Goal: Task Accomplishment & Management: Complete application form

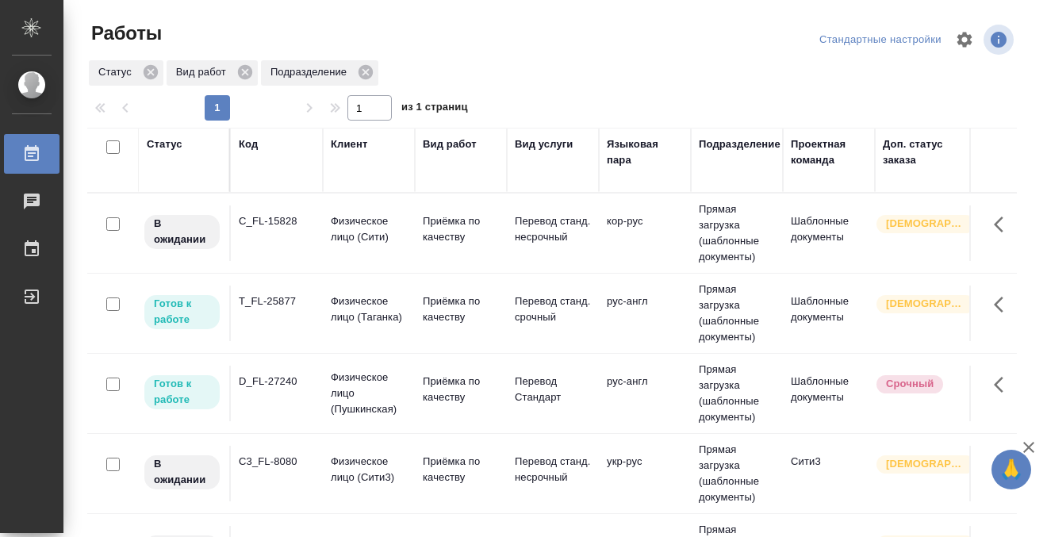
click at [290, 451] on td "C3_FL-8080" at bounding box center [277, 473] width 92 height 55
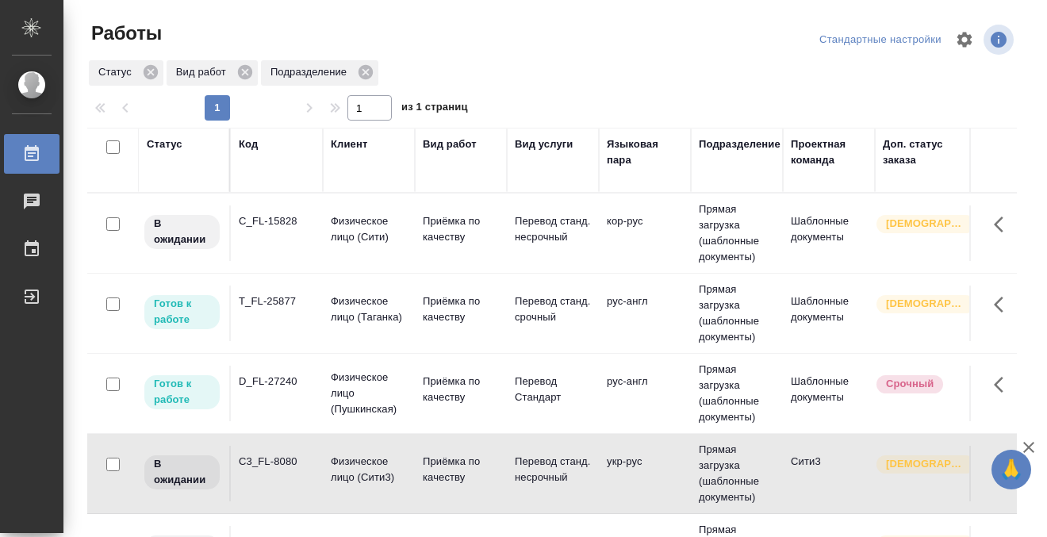
click at [290, 451] on td "C3_FL-8080" at bounding box center [277, 473] width 92 height 55
click at [297, 239] on td "C_FL-15828" at bounding box center [277, 232] width 92 height 55
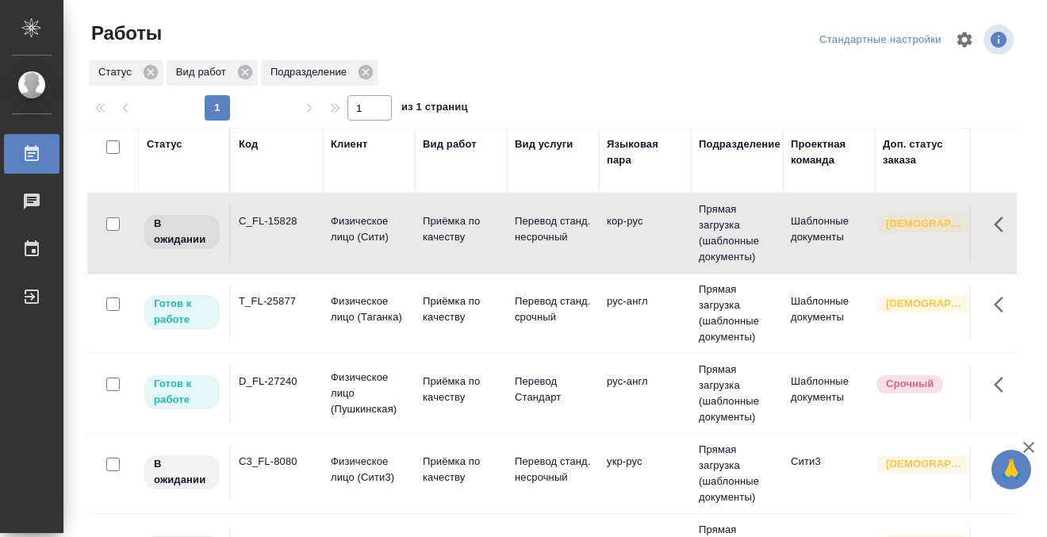
click at [297, 239] on td "C_FL-15828" at bounding box center [277, 232] width 92 height 55
click at [298, 320] on td "T_FL-25877" at bounding box center [277, 312] width 92 height 55
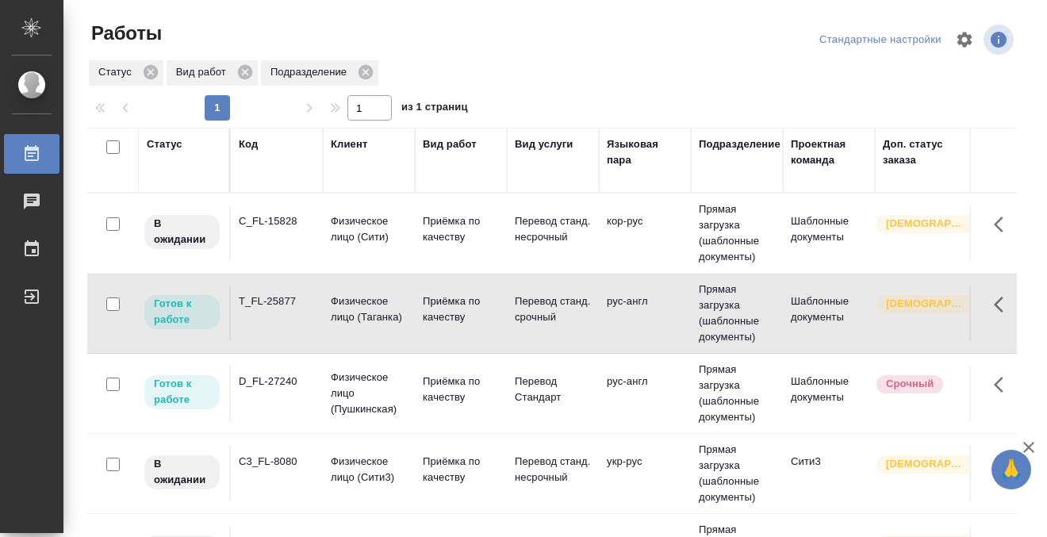
click at [298, 320] on td "T_FL-25877" at bounding box center [277, 312] width 92 height 55
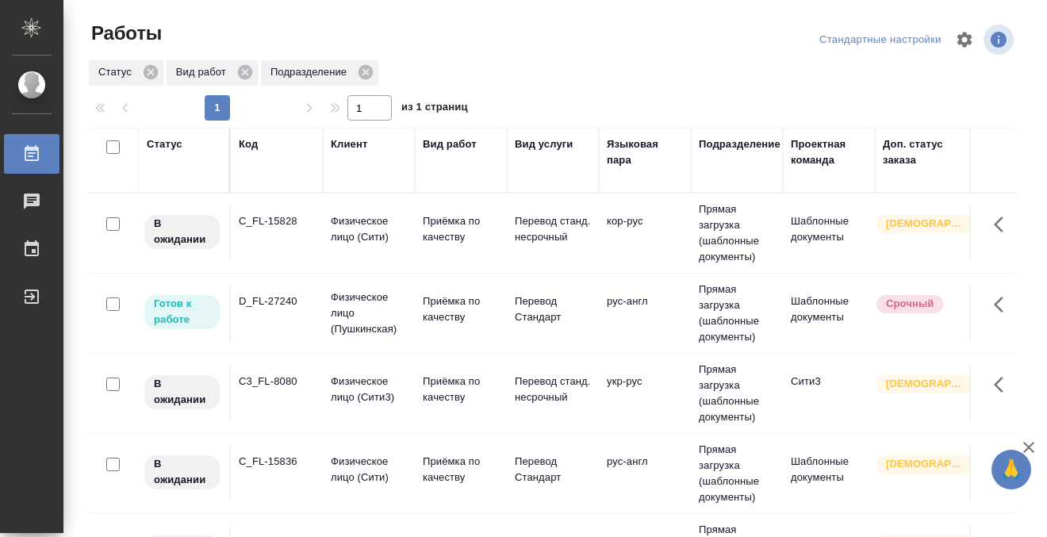
click at [263, 323] on td "D_FL-27240" at bounding box center [277, 312] width 92 height 55
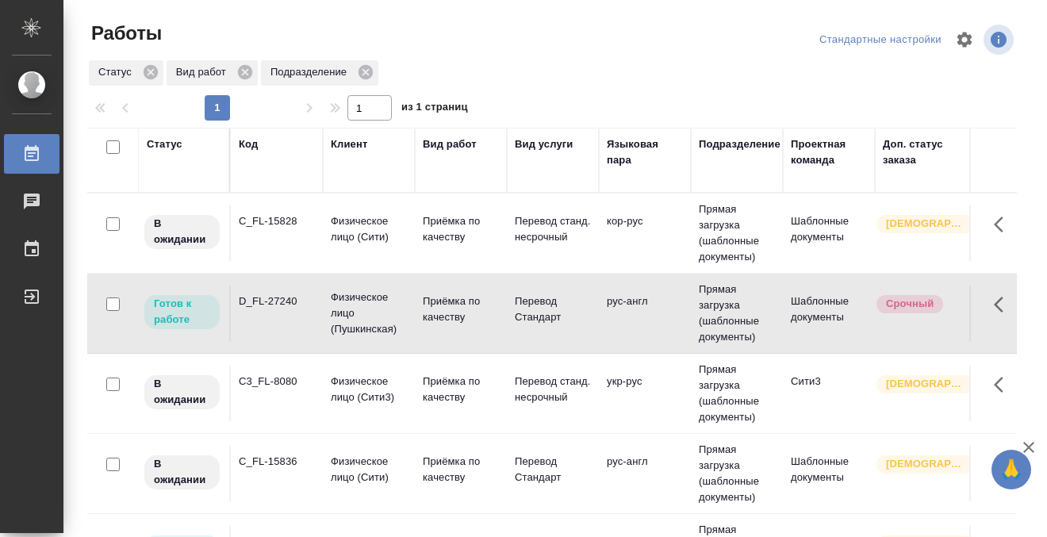
click at [263, 323] on td "D_FL-27240" at bounding box center [277, 312] width 92 height 55
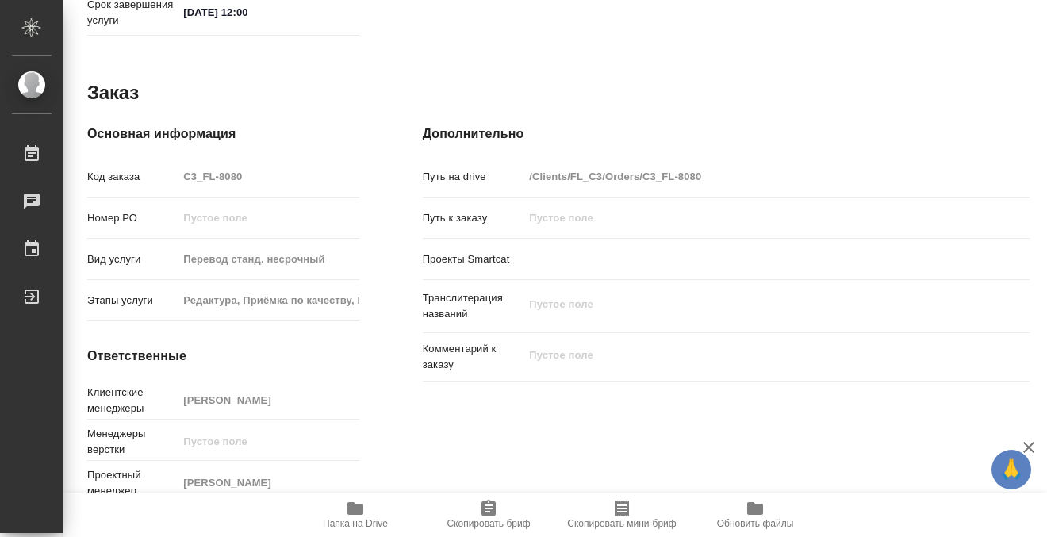
scroll to position [848, 0]
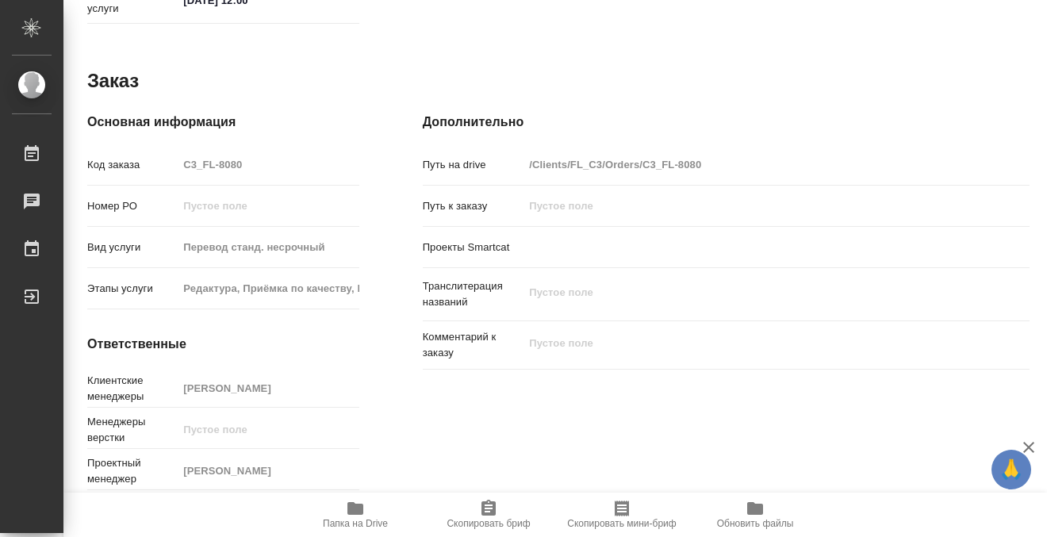
click at [358, 503] on icon "button" at bounding box center [355, 508] width 16 height 13
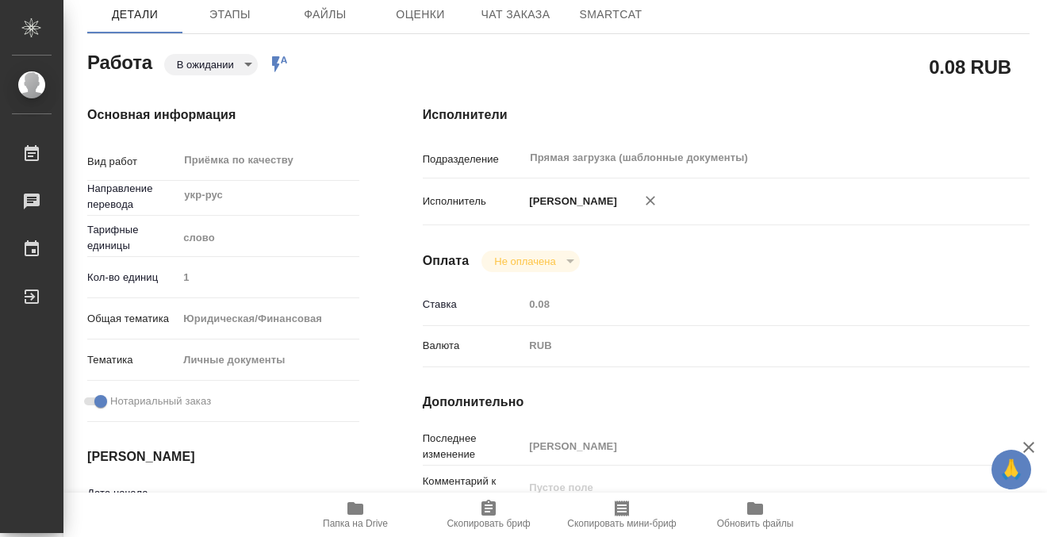
scroll to position [0, 0]
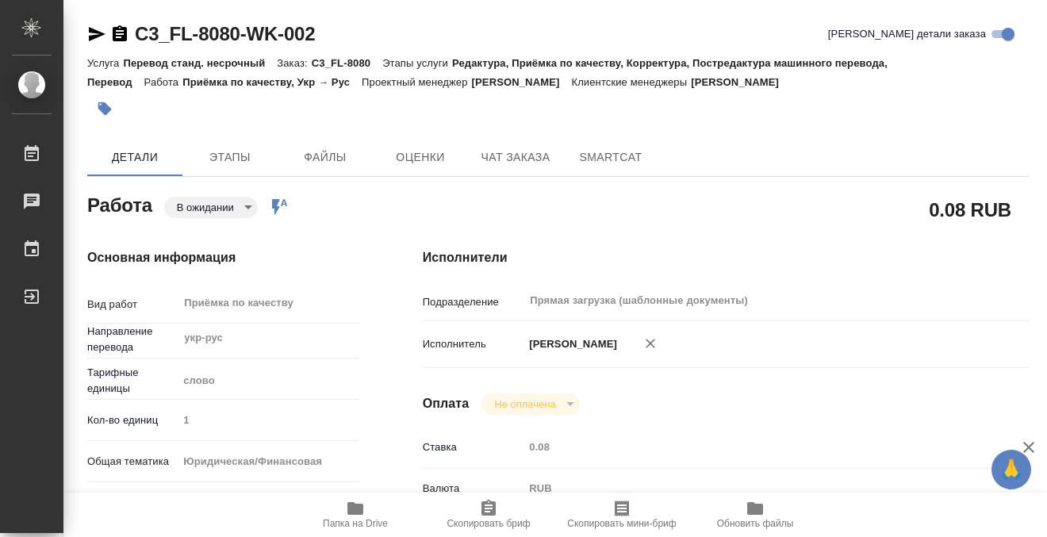
click at [100, 101] on icon "button" at bounding box center [105, 109] width 16 height 16
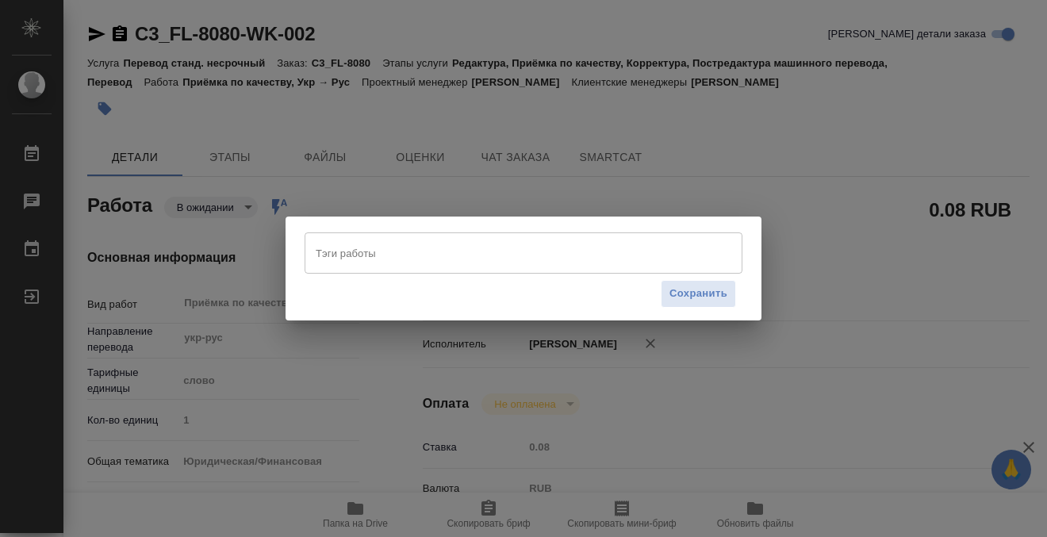
click at [337, 263] on input "Тэги работы" at bounding box center [508, 252] width 393 height 27
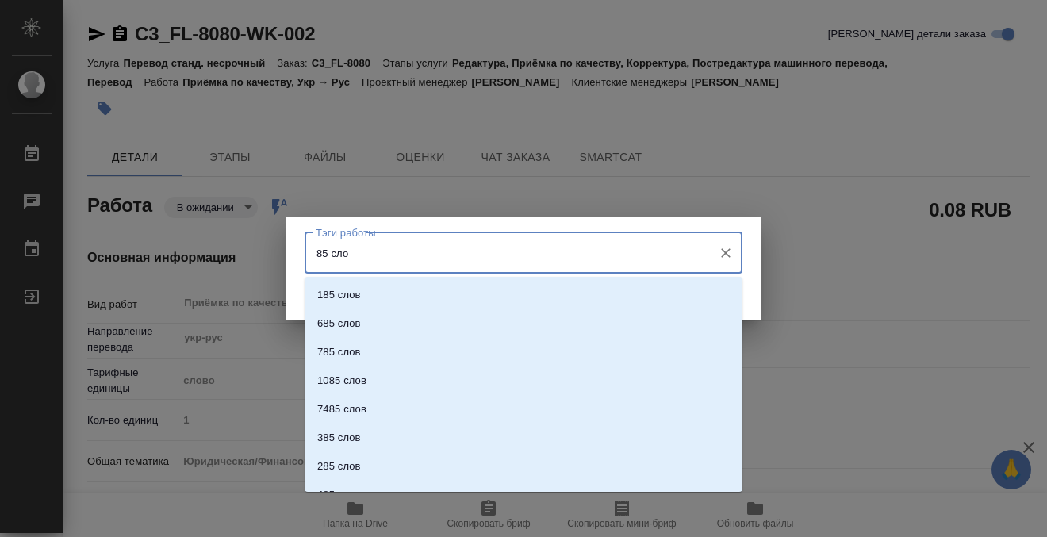
type input "85 слов"
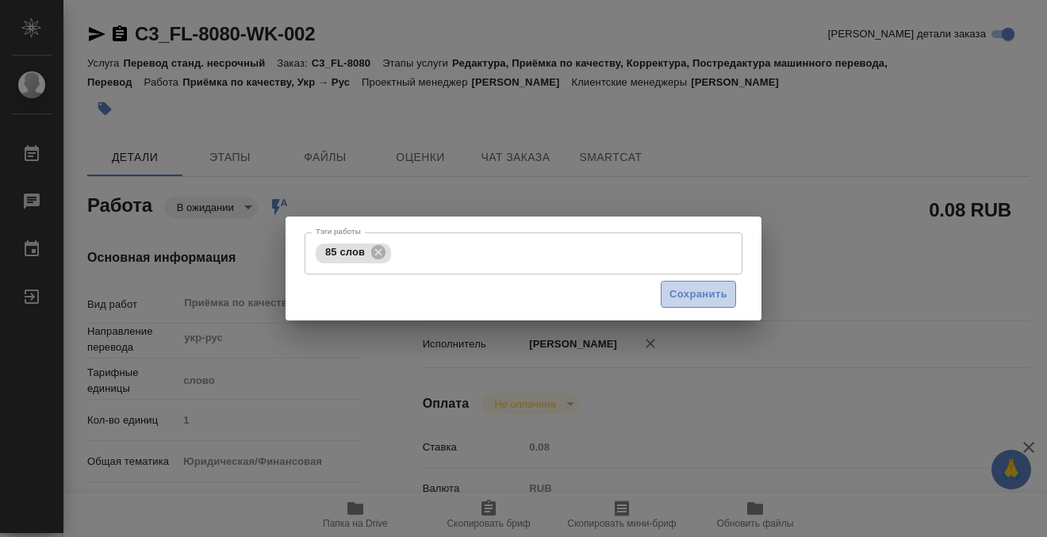
click at [678, 304] on button "Сохранить" at bounding box center [697, 295] width 75 height 28
type input "pending"
type input "укр-рус"
type input "5a8b1489cc6b4906c91bfd90"
type input "1"
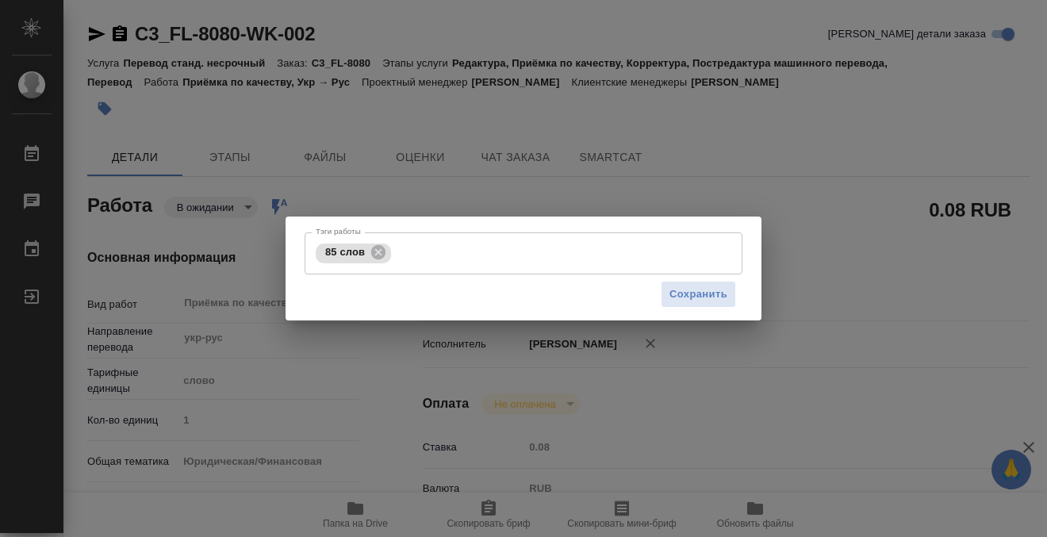
type input "yr-fn"
type input "5a8b8b956a9677013d343cfe"
checkbox input "true"
type input "25.08.2025 14:10"
type input "26.08.2025 12:00"
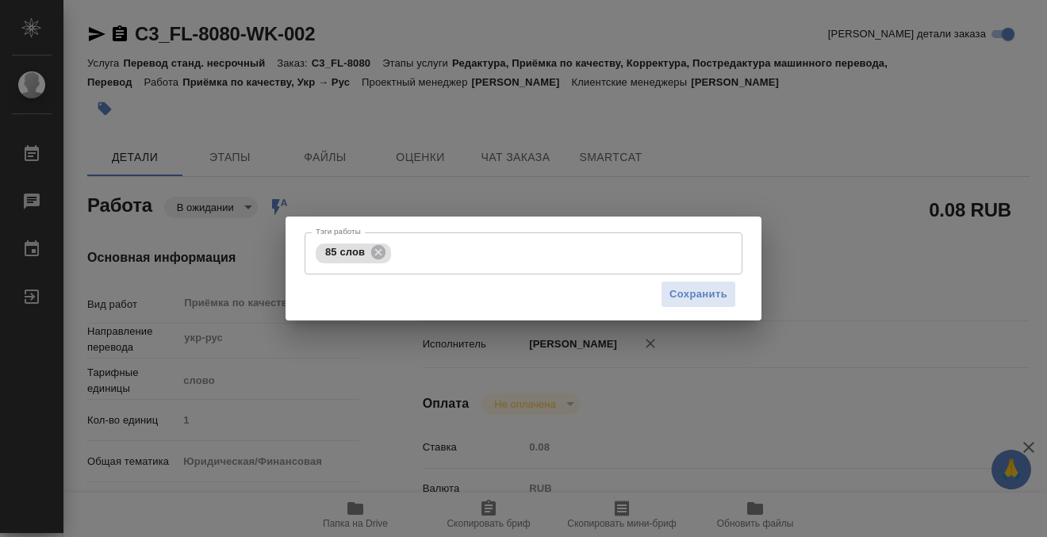
type input "26.08.2025 12:00"
type input "Прямая загрузка (шаблонные документы)"
type input "notPayed"
type input "0.08"
type input "RUB"
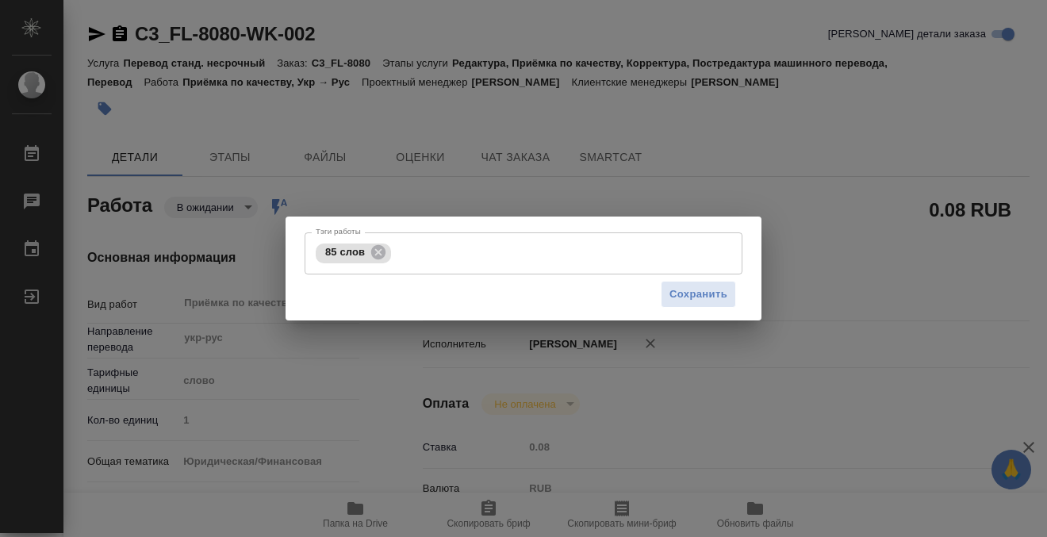
type input "[PERSON_NAME]"
type input "C3_FL-8080"
type input "Перевод станд. несрочный"
type input "Редактура, Приёмка по качеству, Корректура, Постредактура машинного перевода, П…"
type input "Никитина Татьяна"
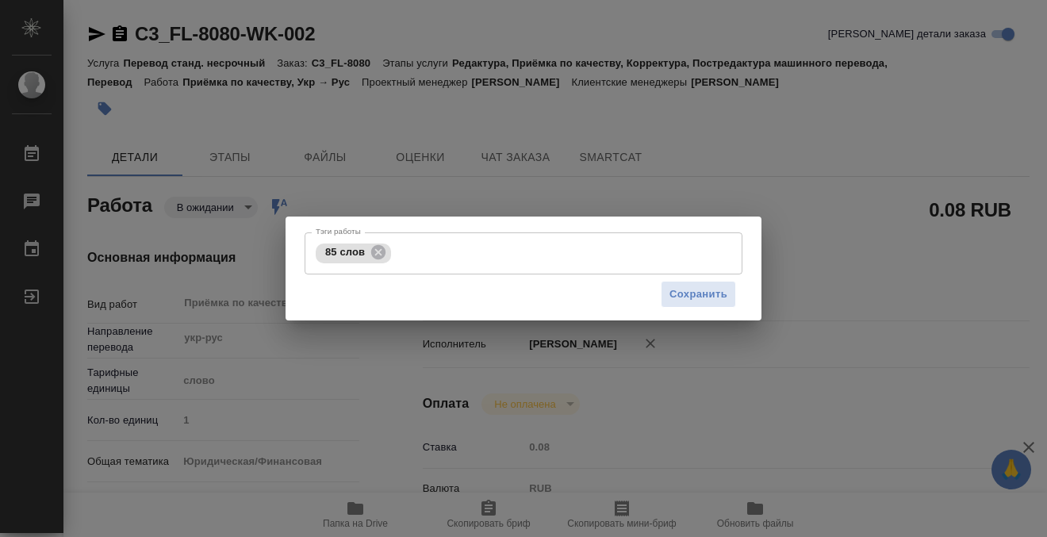
type input "/Clients/FL_C3/Orders/C3_FL-8080"
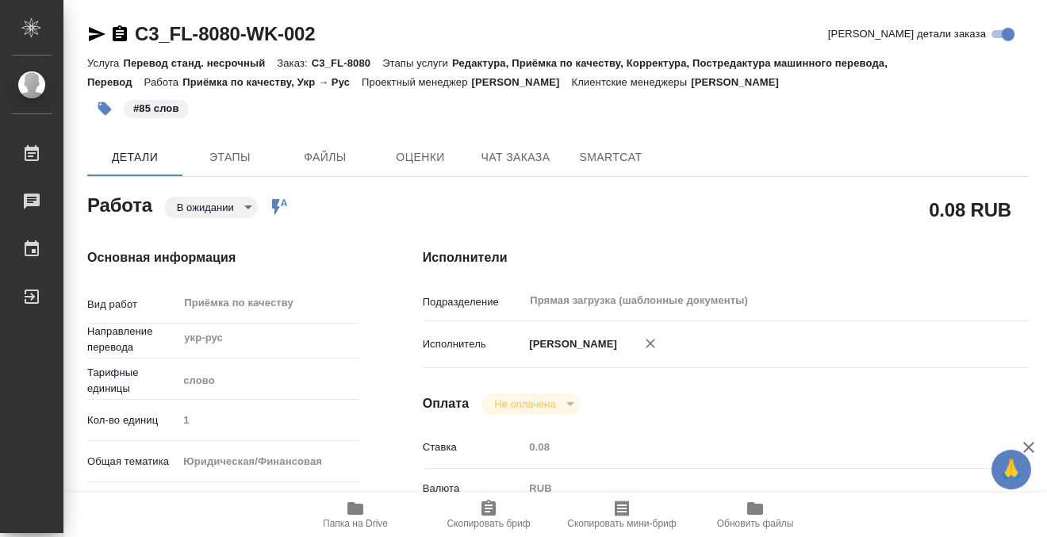
click at [232, 208] on body "🙏 .cls-1 fill:#fff; AWATERA Kobzeva Elizaveta Работы 0 Чаты График Выйти C3_FL-…" at bounding box center [523, 268] width 1047 height 537
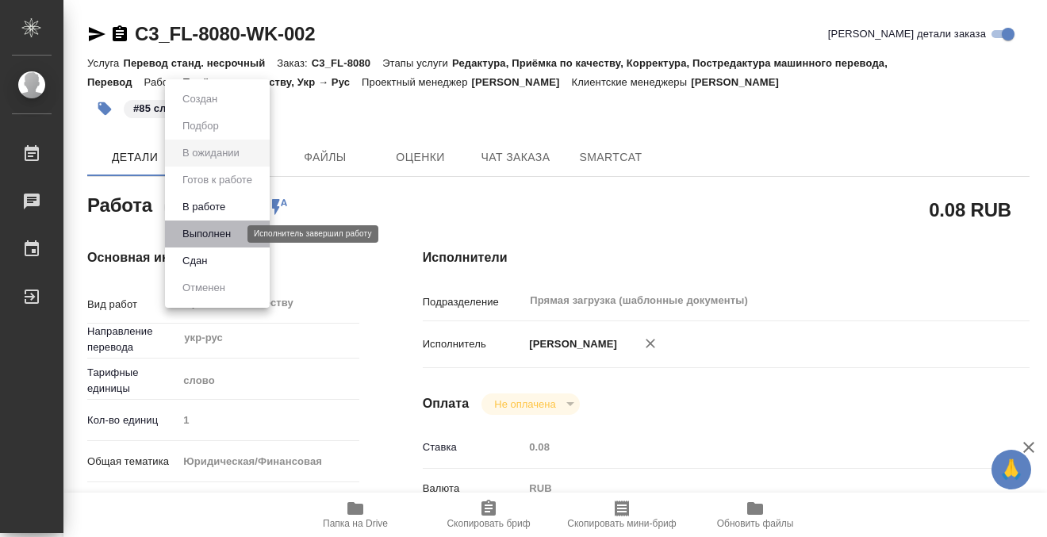
click at [232, 232] on button "Выполнен" at bounding box center [207, 233] width 58 height 17
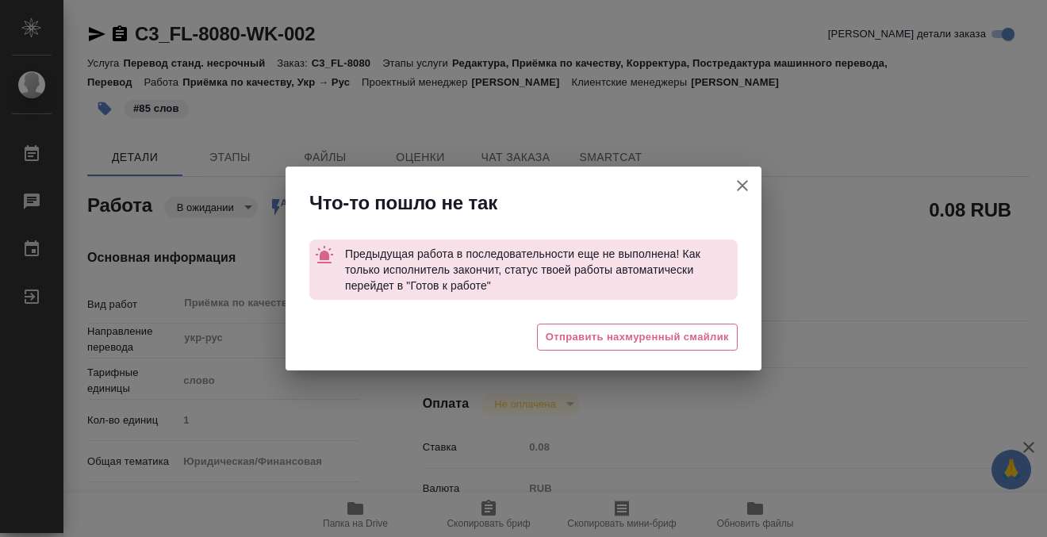
type textarea "x"
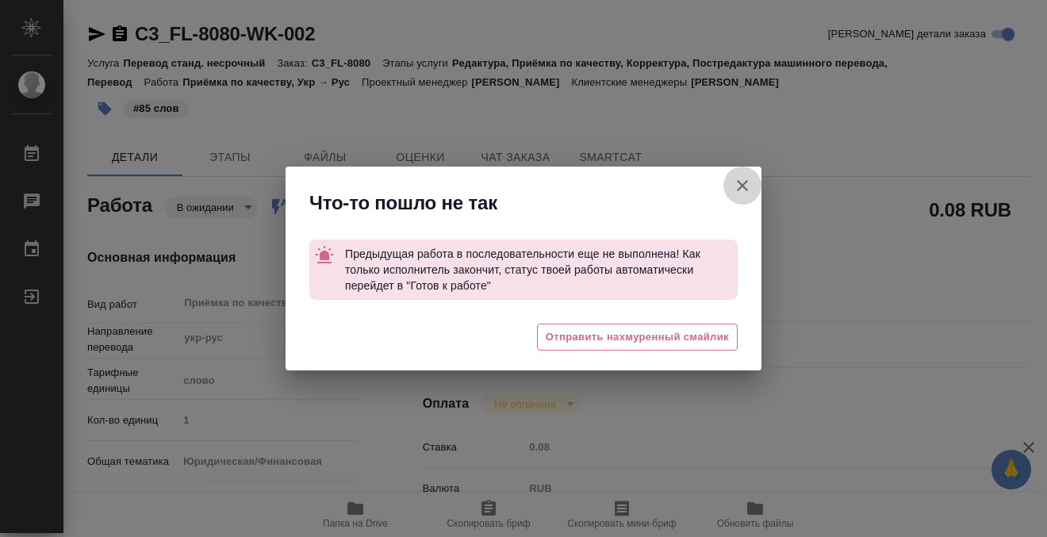
click at [740, 182] on icon "button" at bounding box center [742, 185] width 11 height 11
type textarea "x"
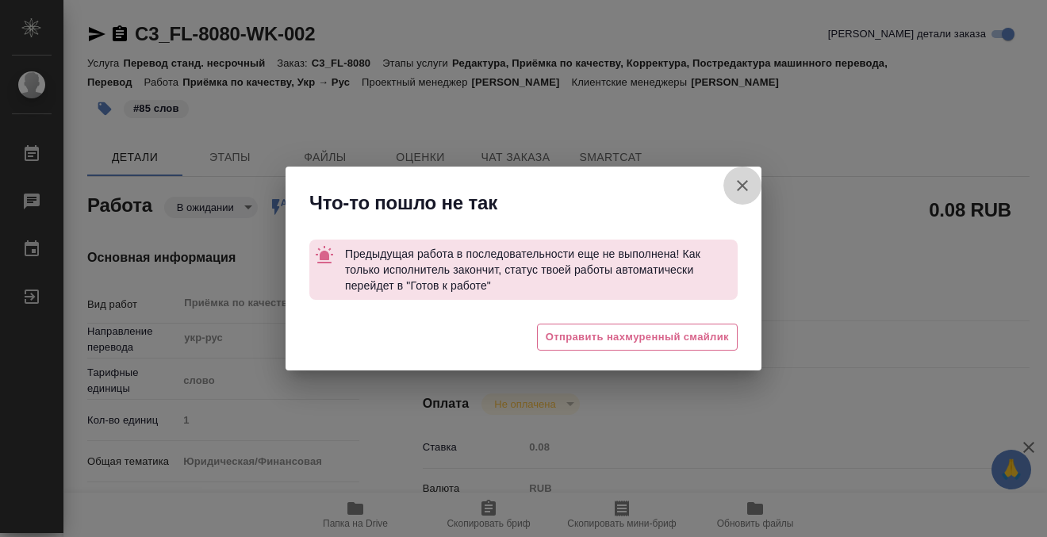
type textarea "x"
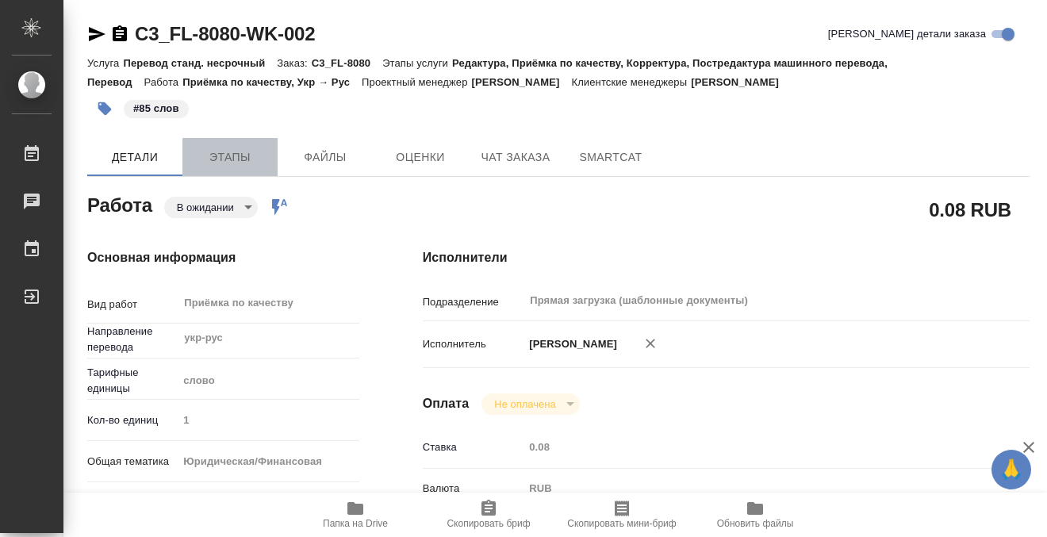
click at [189, 164] on button "Этапы" at bounding box center [229, 157] width 95 height 38
type textarea "x"
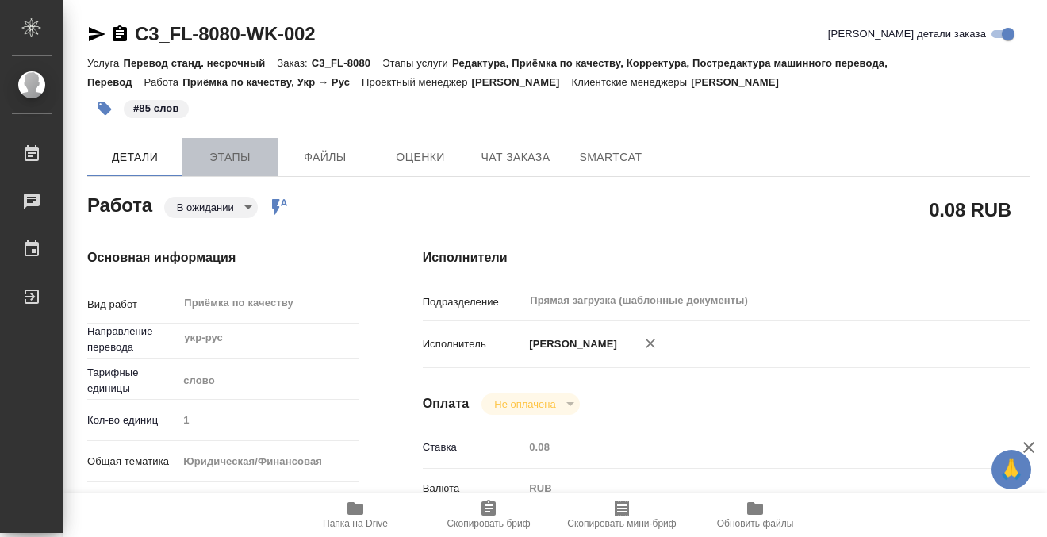
type textarea "x"
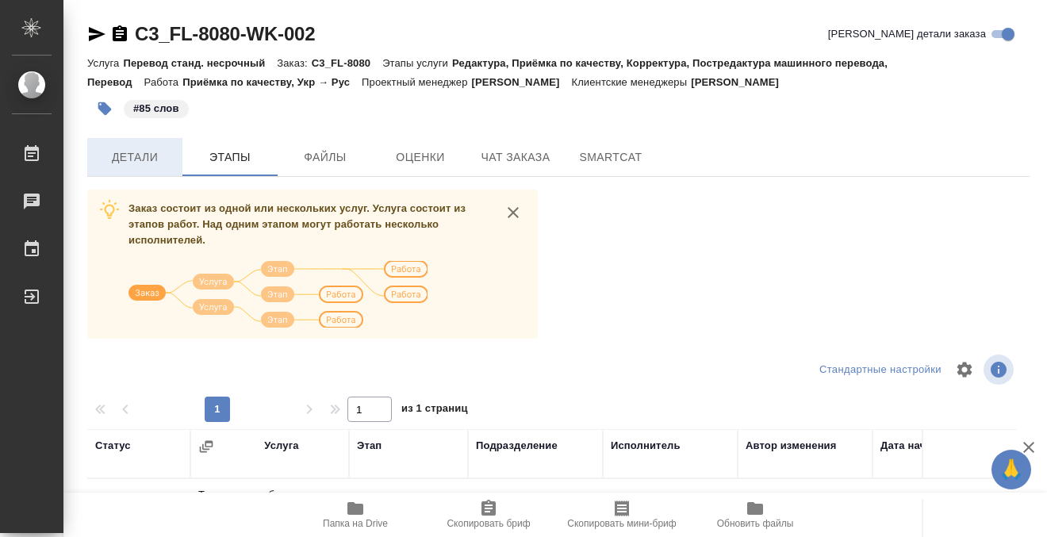
click at [143, 157] on span "Детали" at bounding box center [135, 157] width 76 height 20
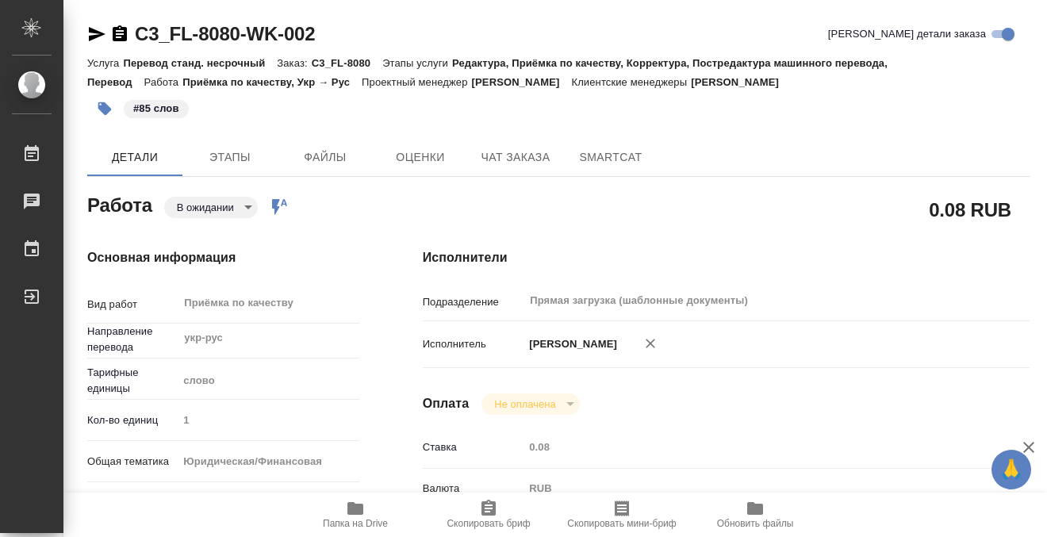
type textarea "x"
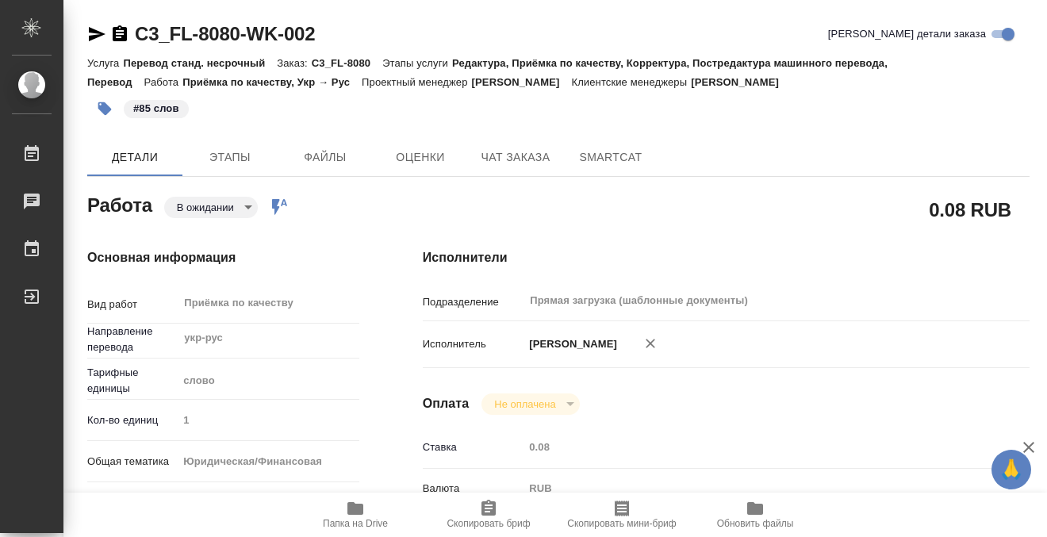
type textarea "x"
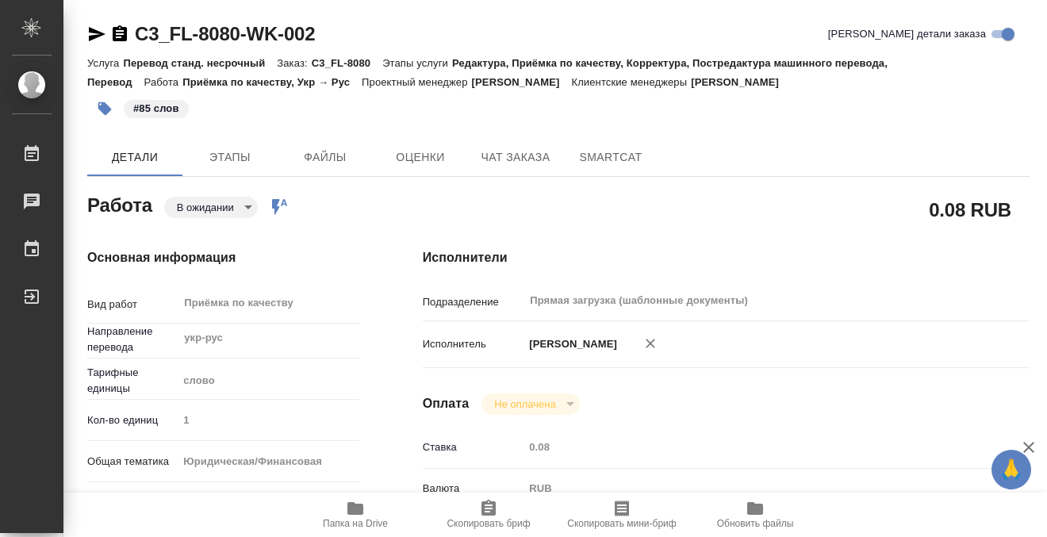
click at [121, 25] on icon "button" at bounding box center [119, 34] width 19 height 19
click at [240, 154] on span "Этапы" at bounding box center [230, 157] width 76 height 20
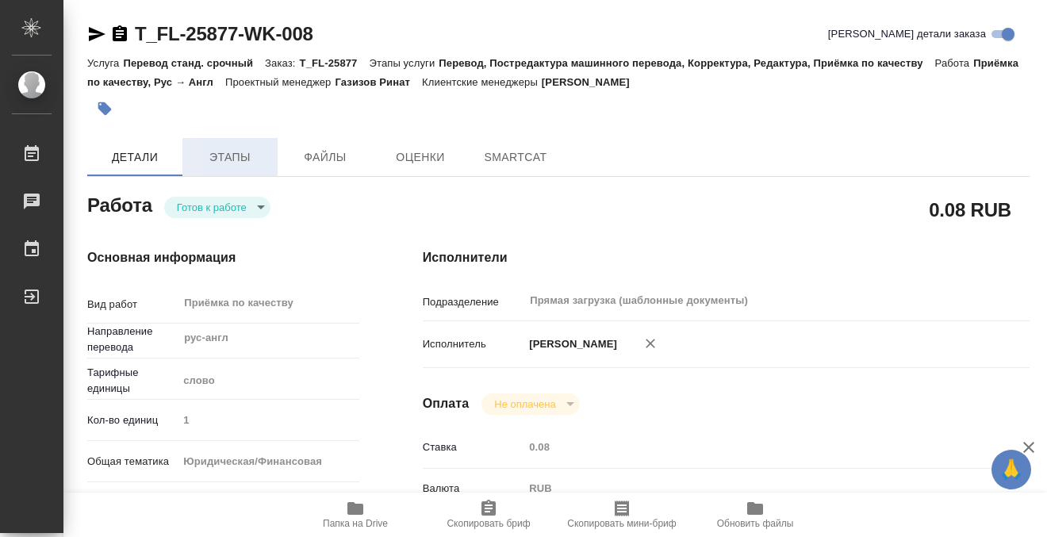
click at [234, 156] on span "Этапы" at bounding box center [230, 157] width 76 height 20
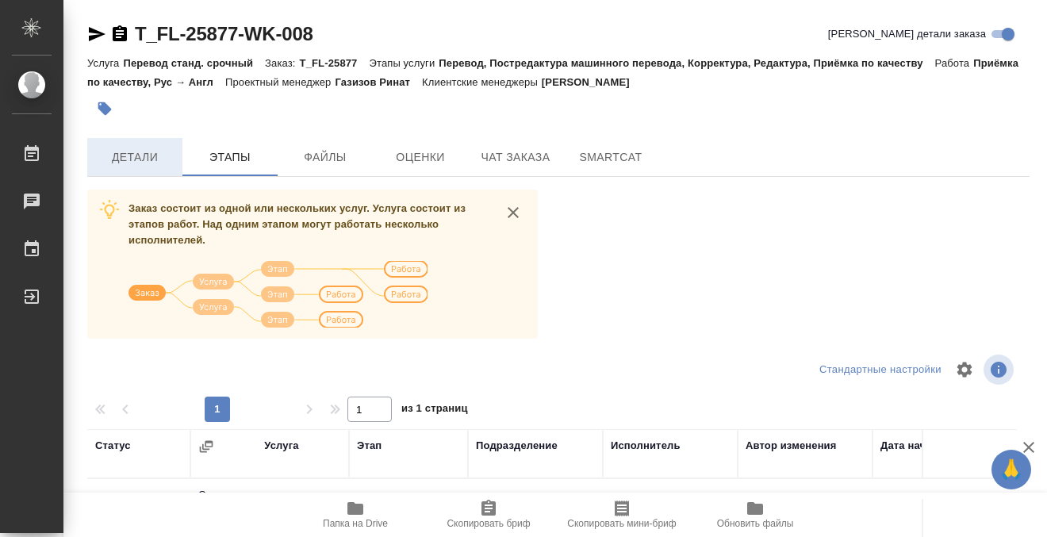
click at [151, 143] on button "Детали" at bounding box center [134, 157] width 95 height 38
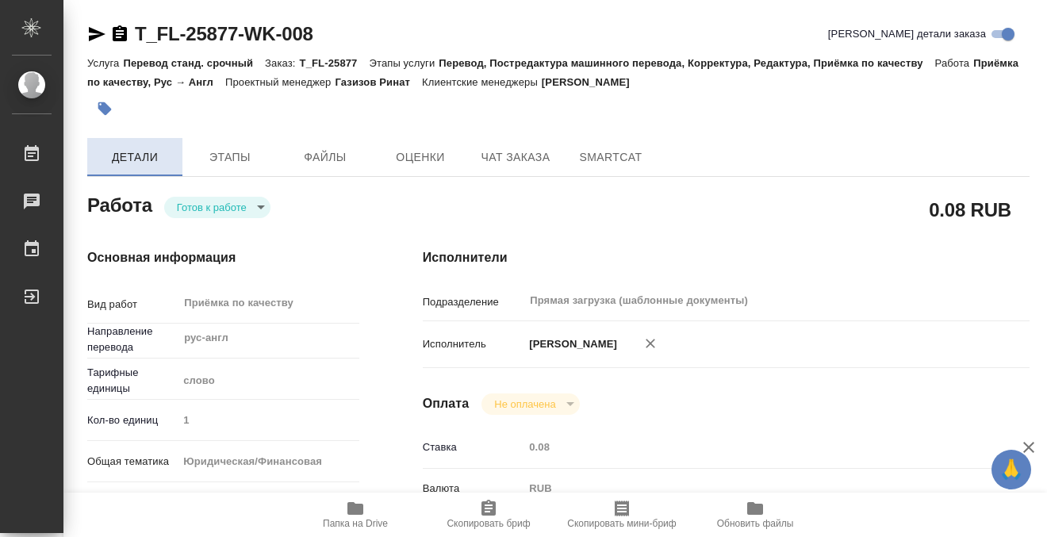
type textarea "x"
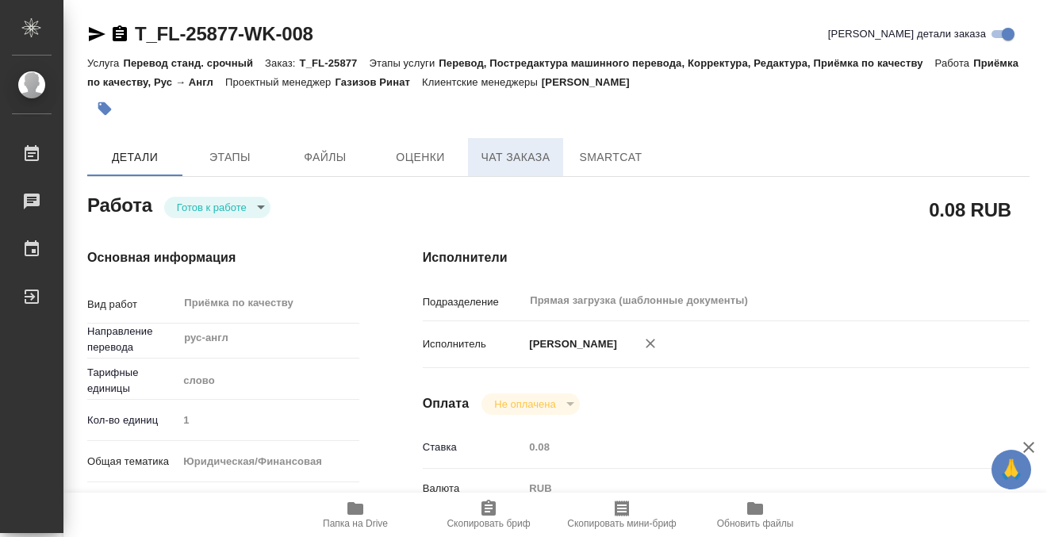
type textarea "x"
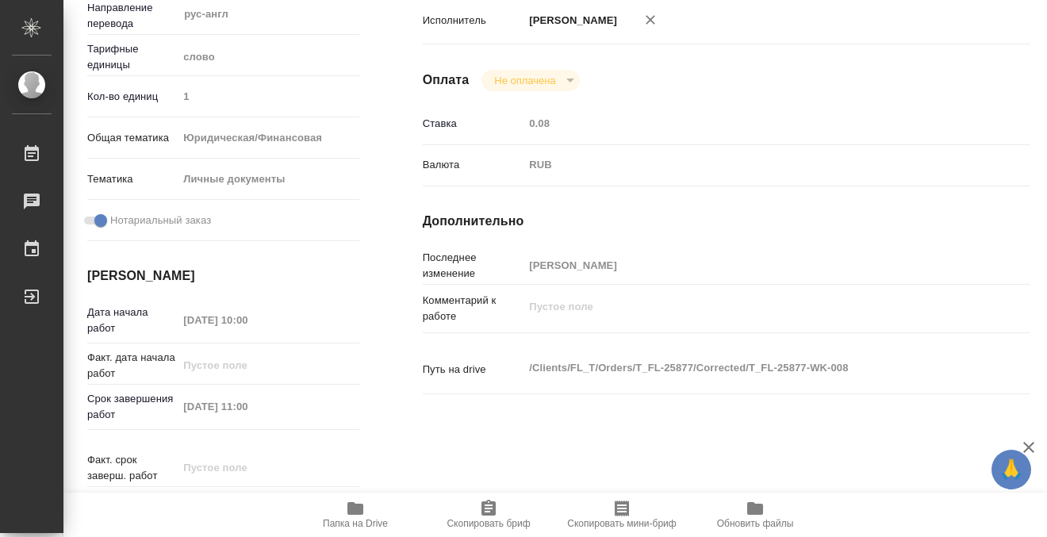
type textarea "x"
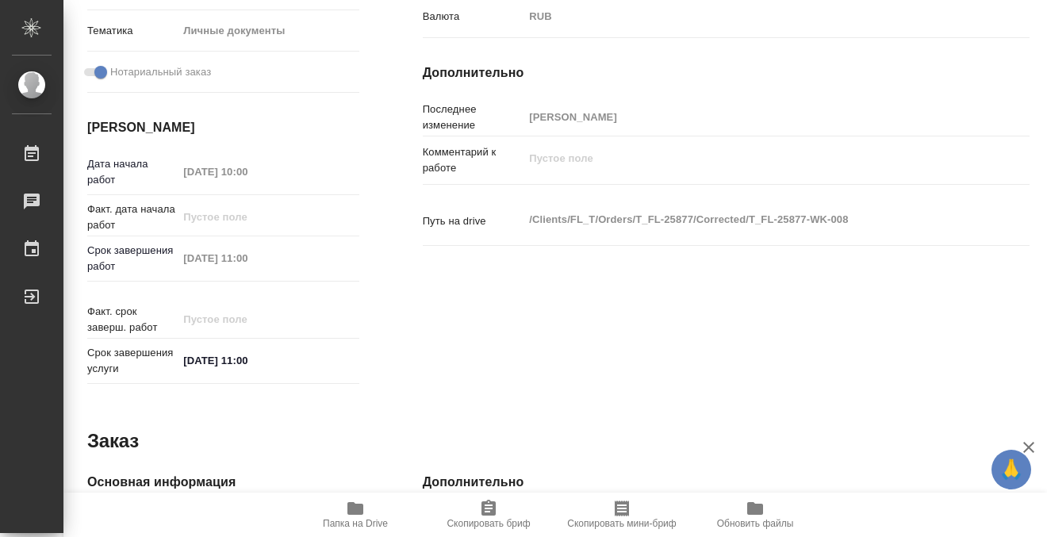
scroll to position [848, 0]
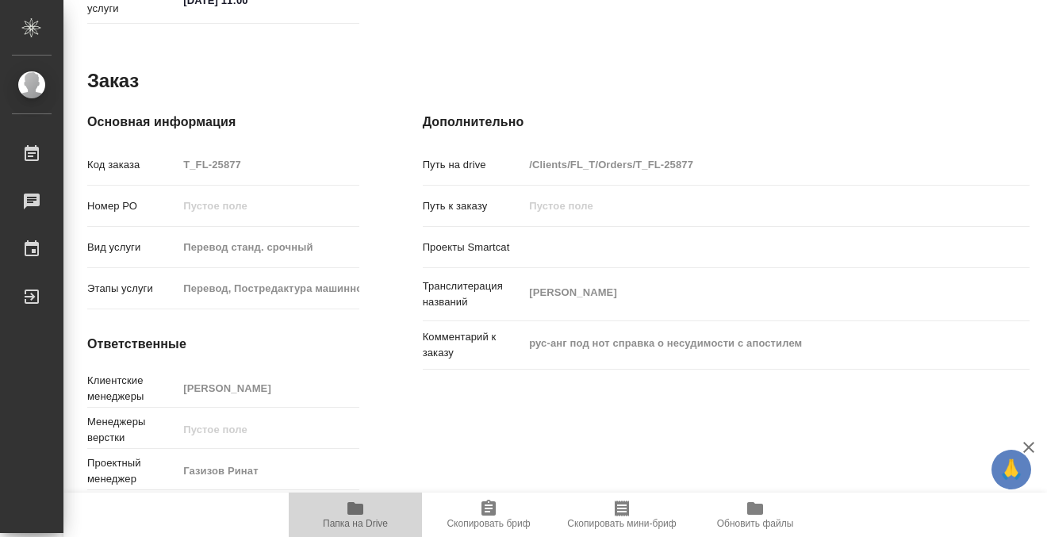
click at [356, 505] on icon "button" at bounding box center [355, 508] width 16 height 13
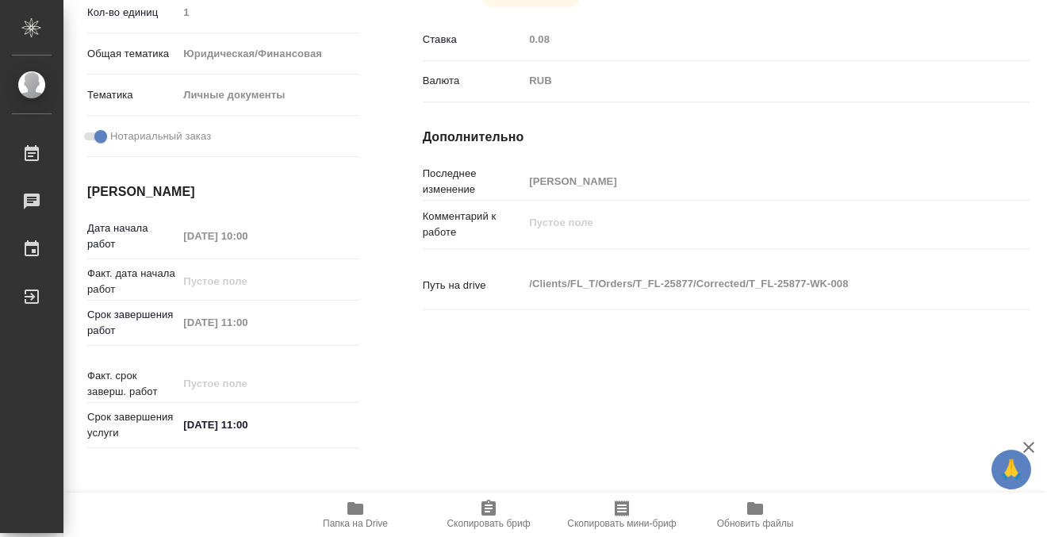
scroll to position [0, 0]
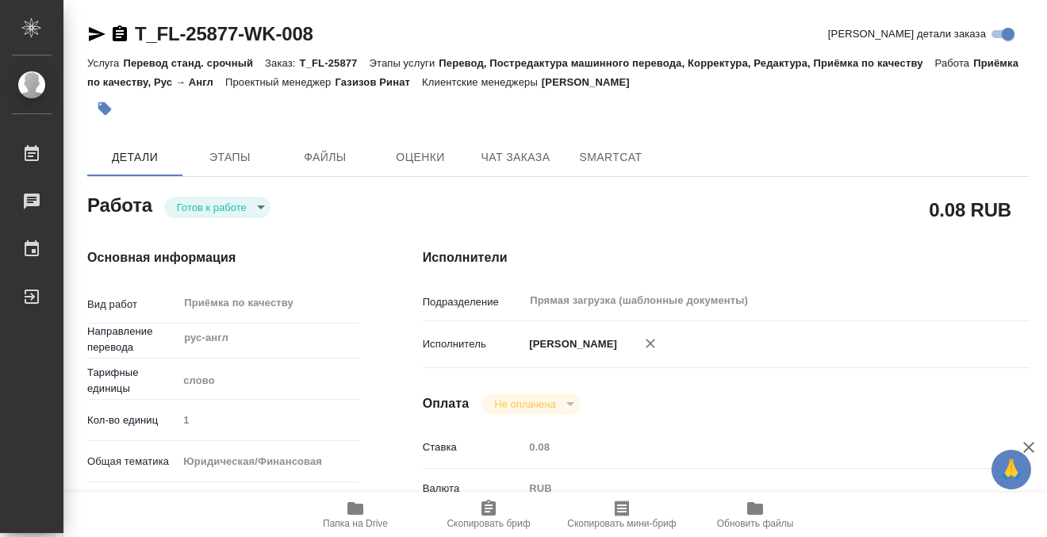
click at [108, 107] on icon "button" at bounding box center [104, 108] width 13 height 13
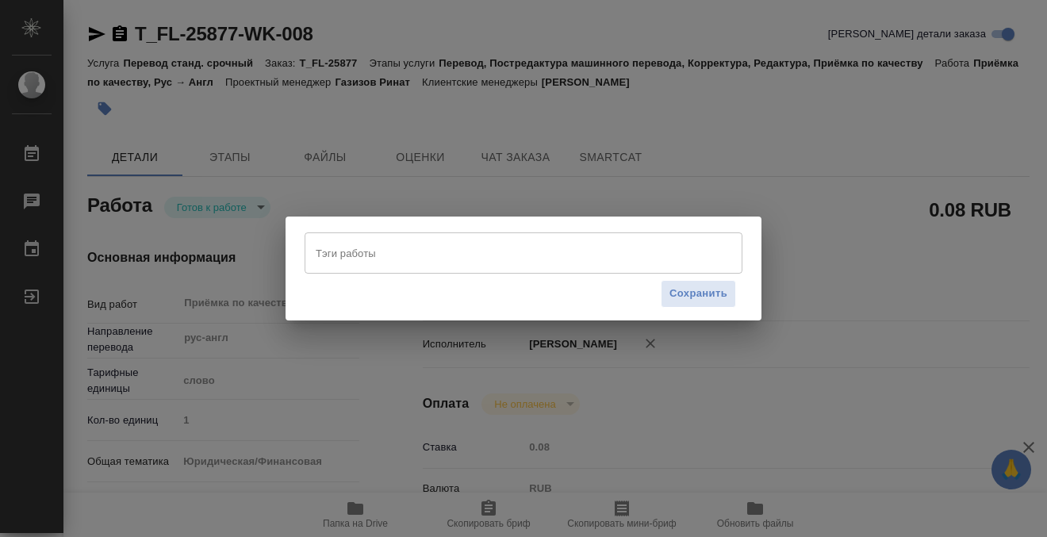
click at [367, 271] on div "Тэги работы" at bounding box center [523, 252] width 438 height 41
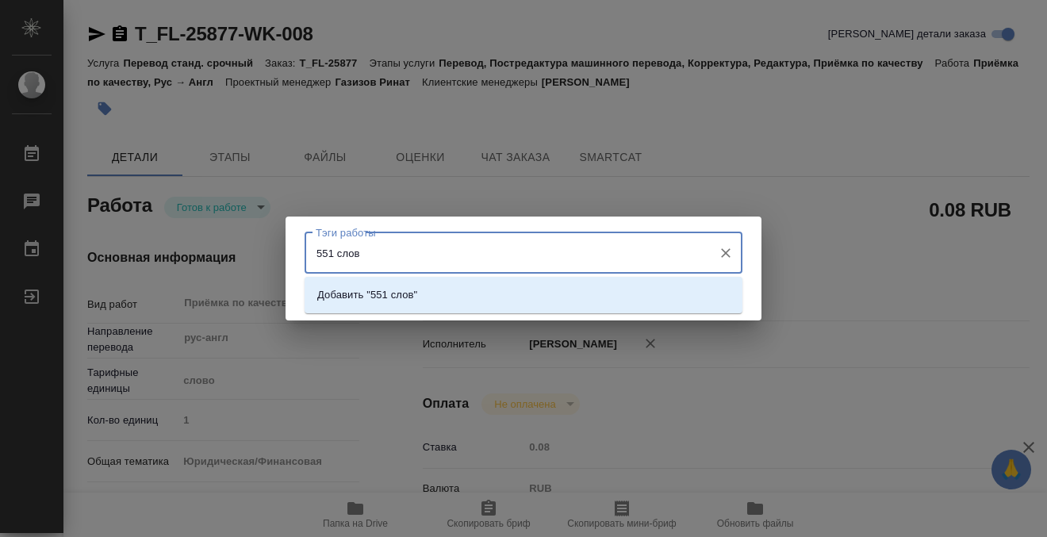
type input "551 слово"
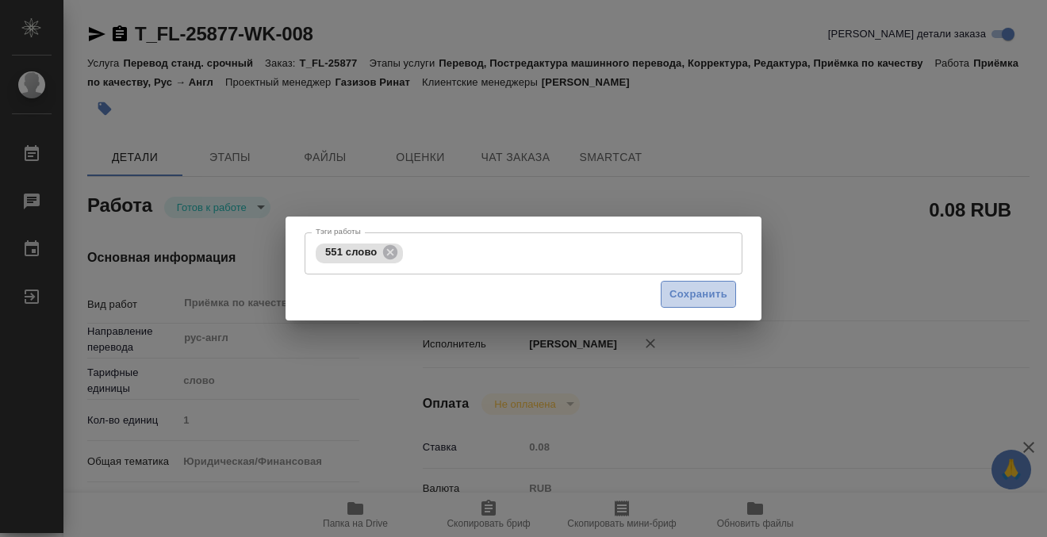
click at [697, 285] on span "Сохранить" at bounding box center [698, 294] width 58 height 18
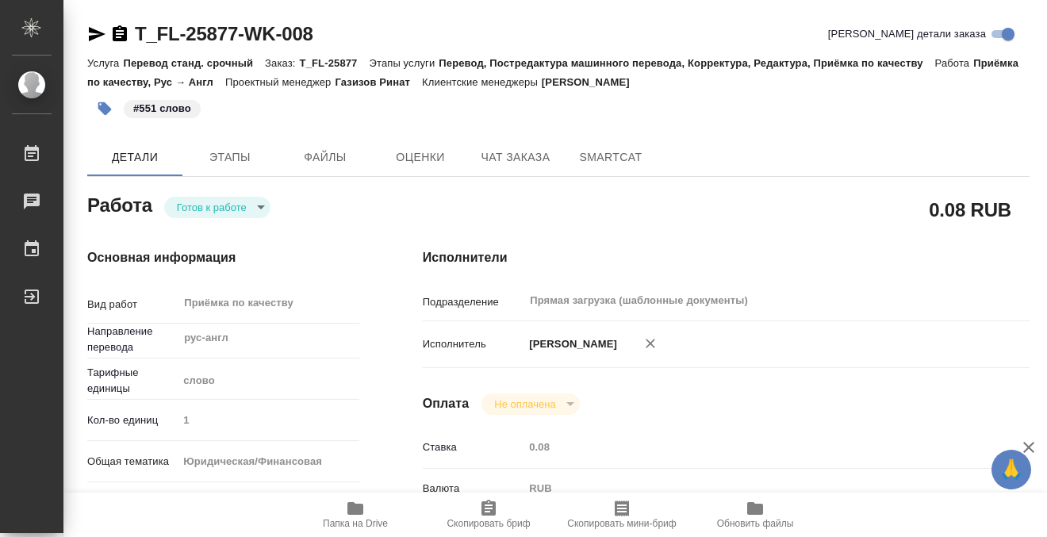
type input "readyForWork"
type textarea "Приёмка по качеству"
type textarea "x"
type input "рус-англ"
type input "5a8b1489cc6b4906c91bfd90"
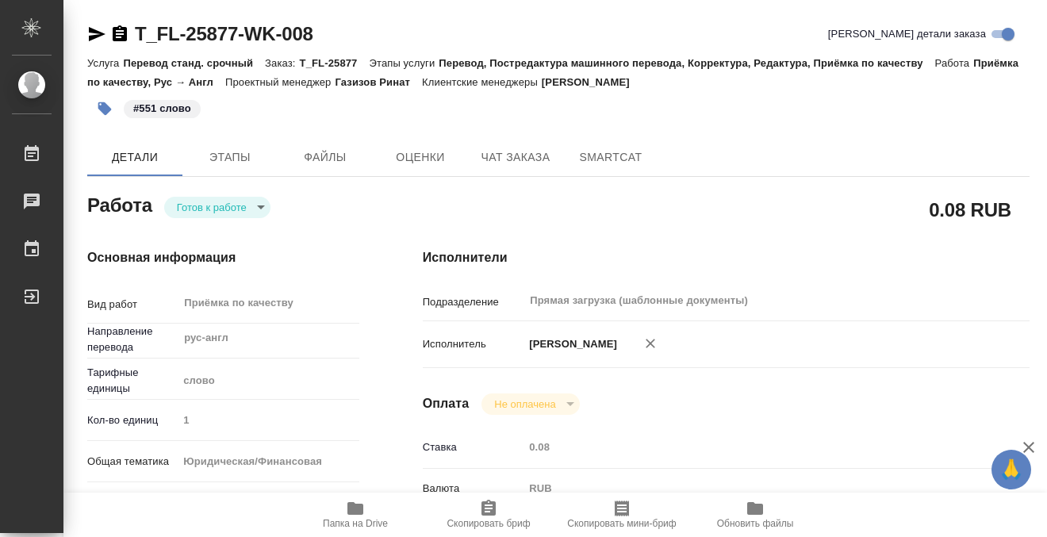
type input "1"
type input "yr-fn"
type input "5a8b8b956a9677013d343cfe"
checkbox input "true"
type input "26.08.2025 10:00"
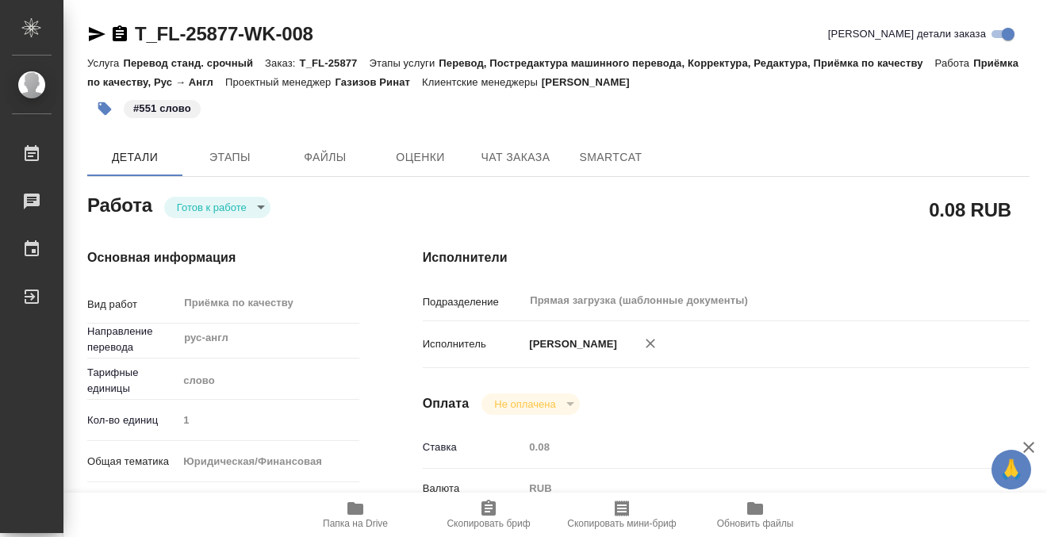
type input "[DATE] 11:00"
type input "Прямая загрузка (шаблонные документы)"
type input "notPayed"
type input "0.08"
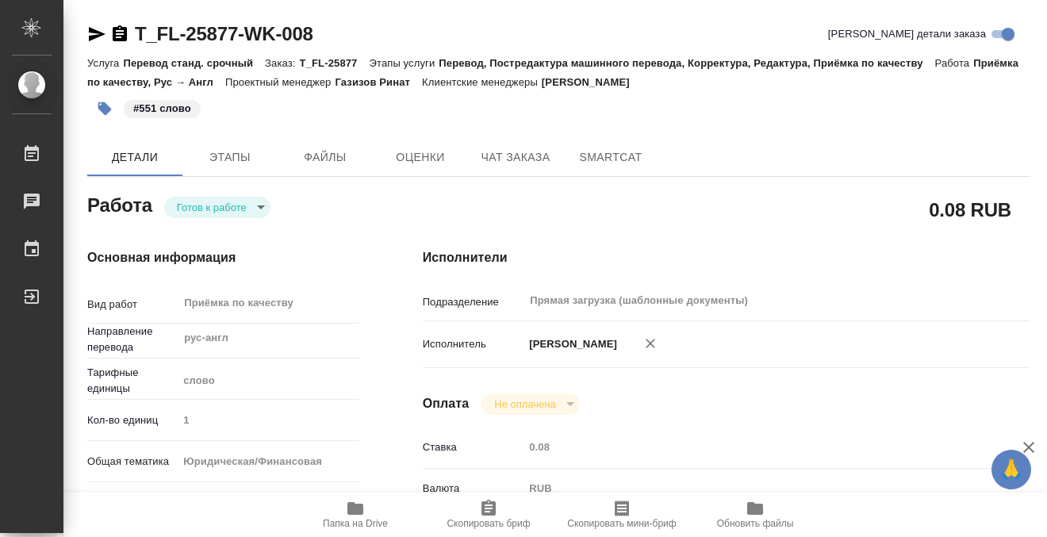
type input "RUB"
type input "[PERSON_NAME]"
type textarea "x"
type textarea "/Clients/FL_T/Orders/T_FL-25877/Corrected/T_FL-25877-WK-008"
type textarea "x"
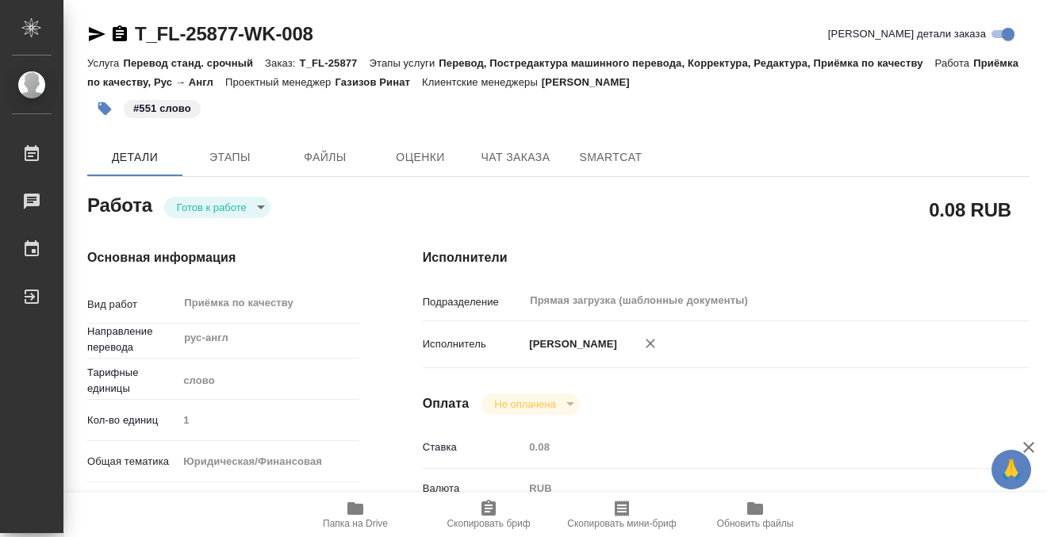
type input "T_FL-25877"
type input "Перевод станд. срочный"
type input "Перевод, Постредактура машинного перевода, Корректура, Редактура, Приёмка по ка…"
type input "Прохорова Анастасия"
type input "/Clients/FL_T/Orders/T_FL-25877"
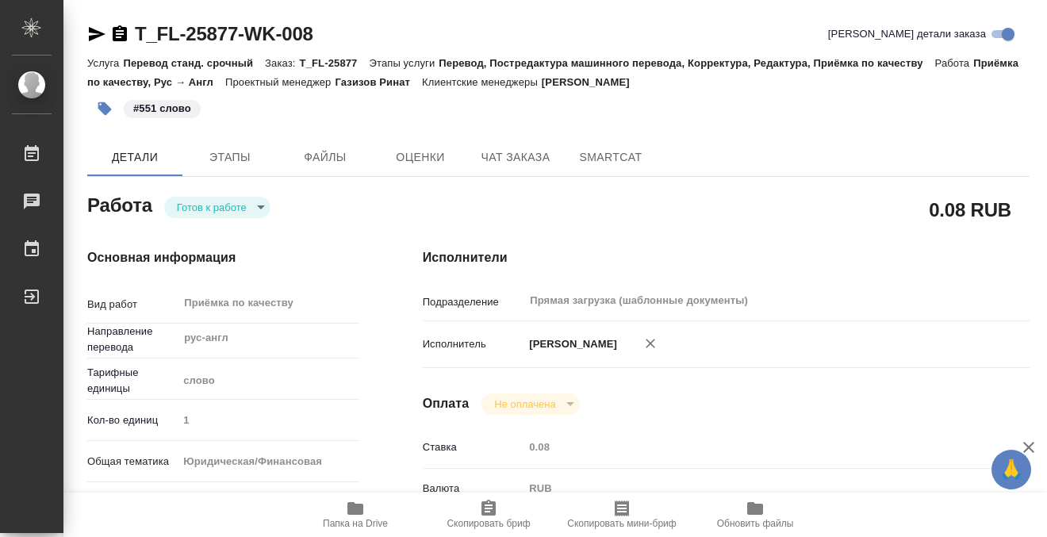
type textarea "KSENZOVA EKATERINA NIKOLAEVNA"
type textarea "x"
type textarea "рус-анг под нот справка о несудимости с апостилем"
type textarea "x"
click at [237, 204] on body "🙏 .cls-1 fill:#fff; AWATERA Kobzeva Elizaveta Работы 0 Чаты График Выйти T_FL-2…" at bounding box center [523, 268] width 1047 height 537
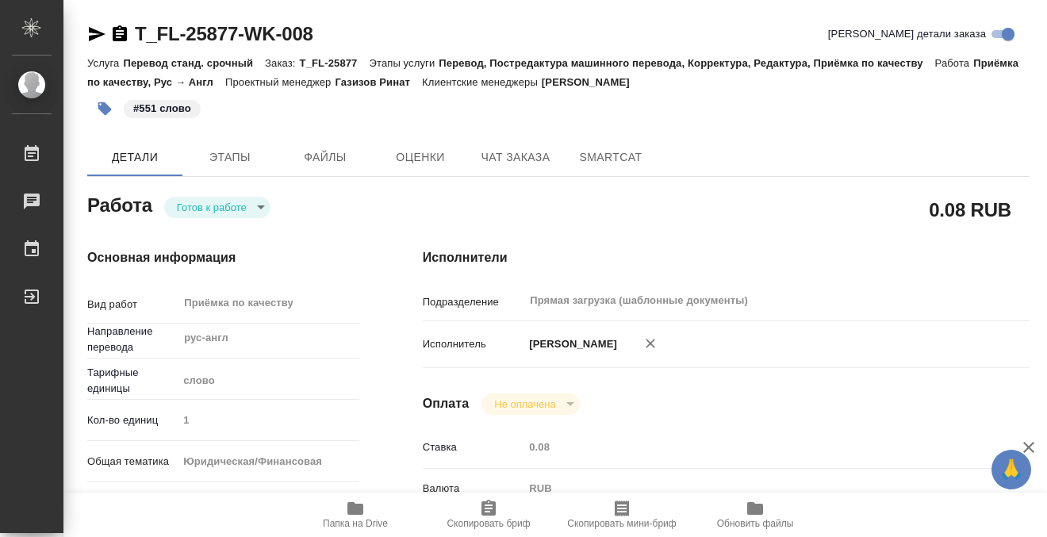
type textarea "x"
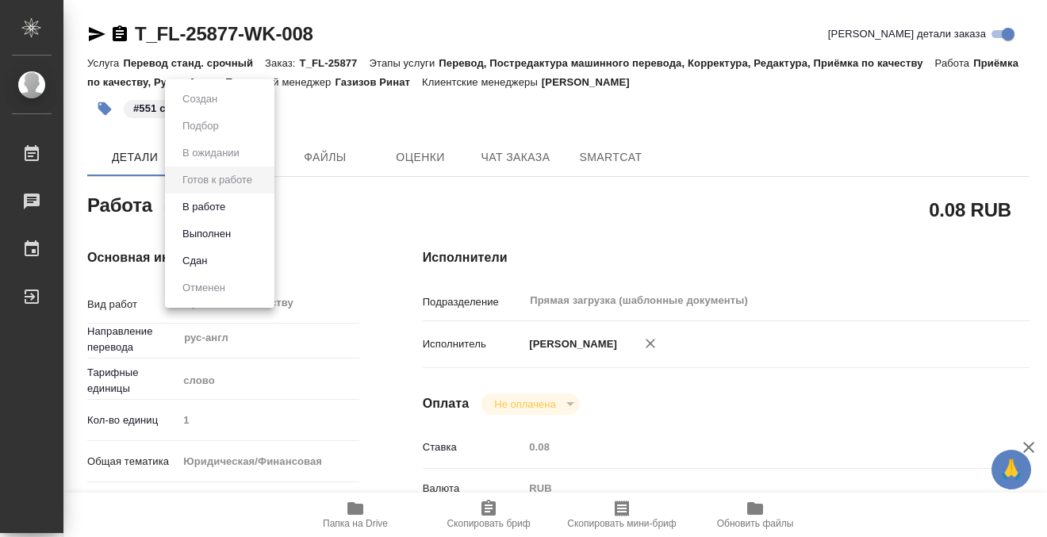
type textarea "x"
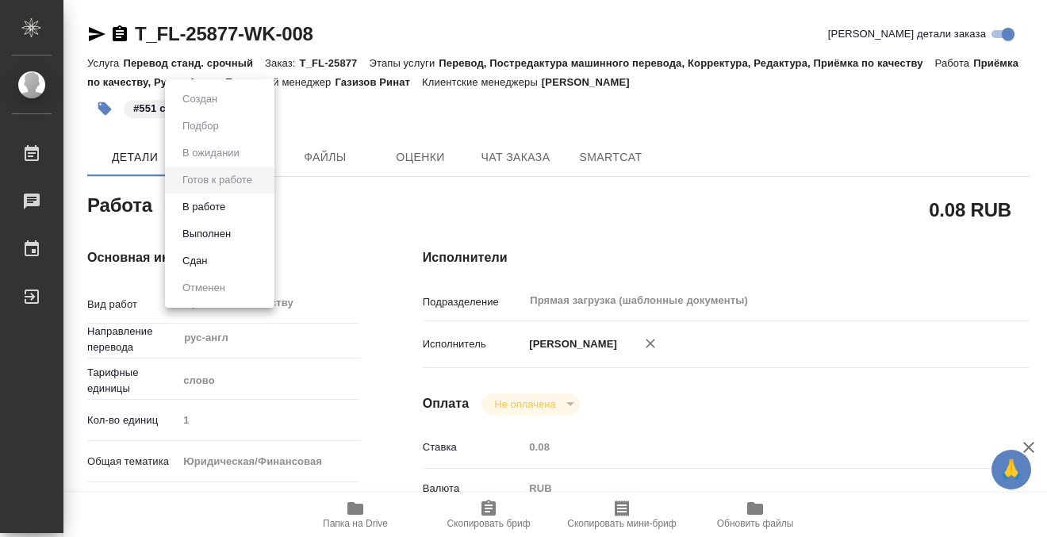
type textarea "x"
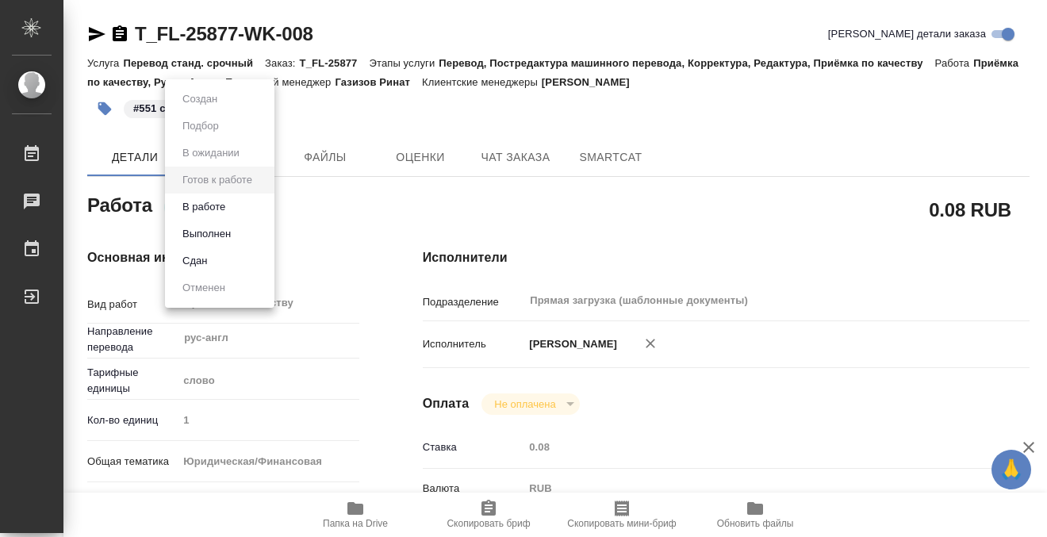
click at [235, 234] on button "Выполнен" at bounding box center [207, 233] width 58 height 17
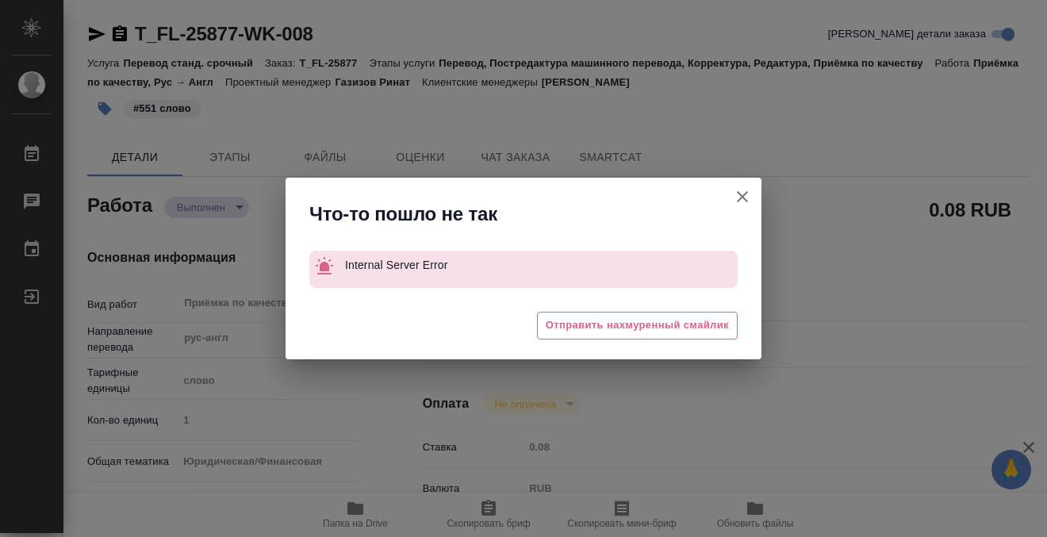
type textarea "x"
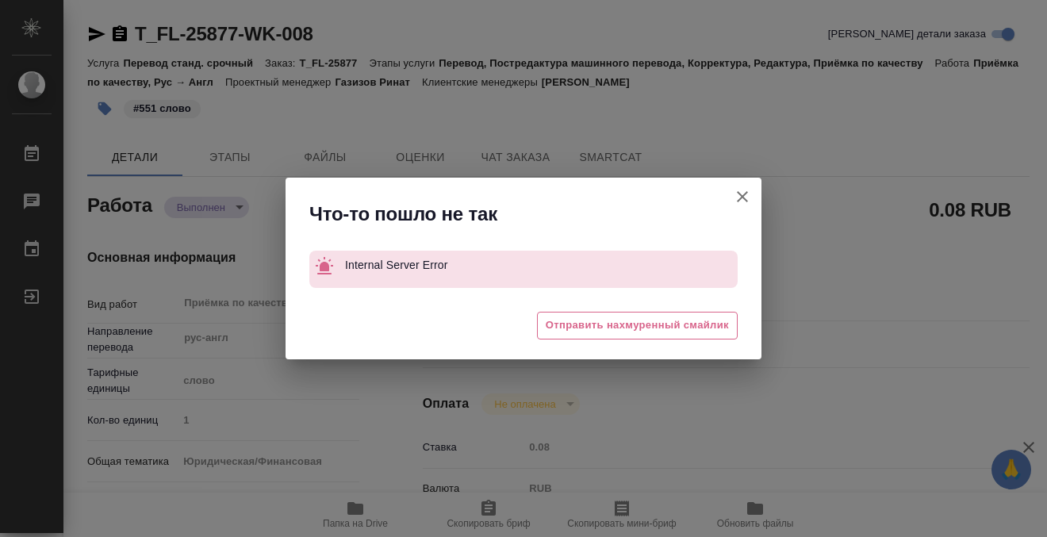
type textarea "x"
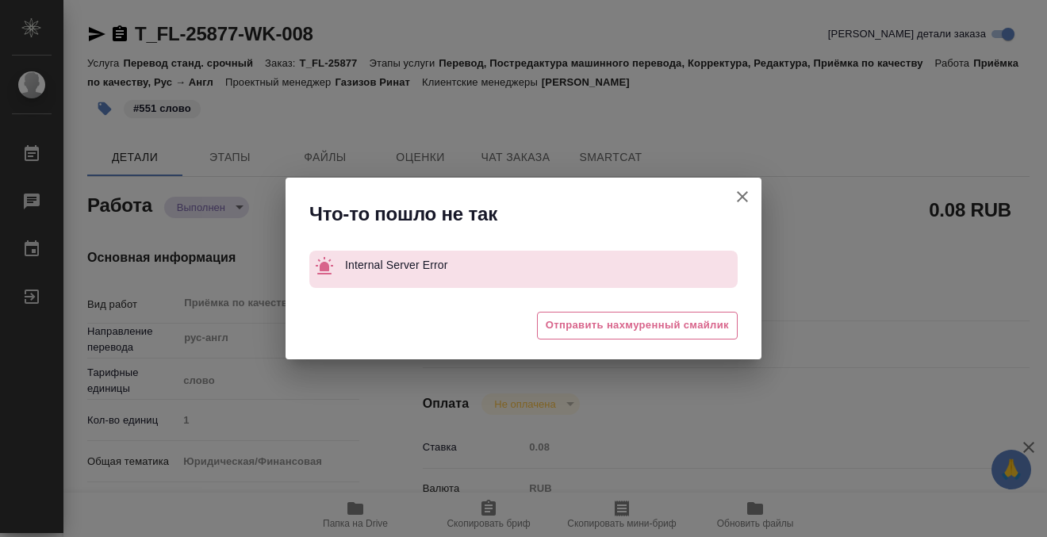
click at [738, 186] on button "[PERSON_NAME] детали заказа" at bounding box center [742, 197] width 38 height 38
type textarea "x"
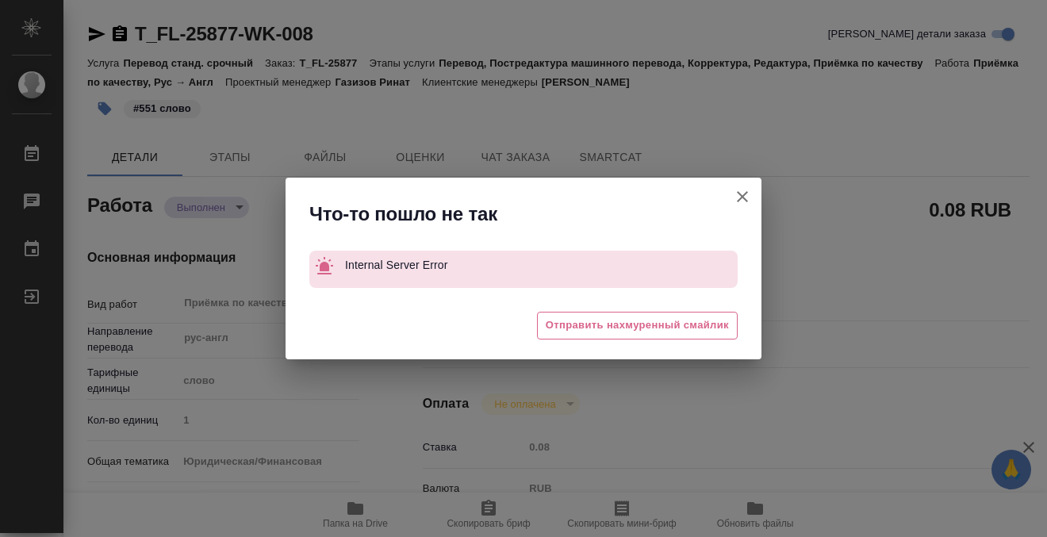
type textarea "x"
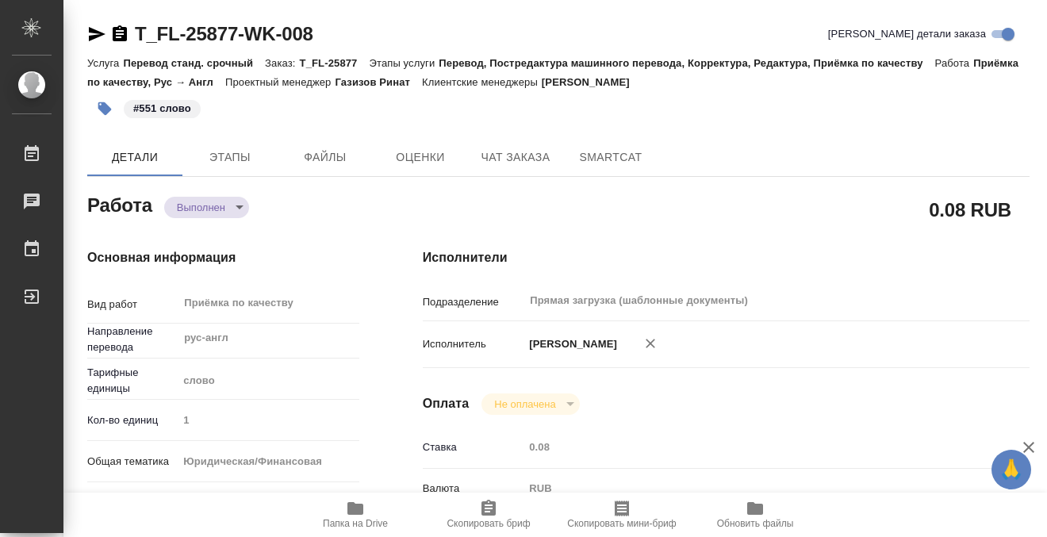
click at [116, 24] on div "T_FL-25877-WK-008" at bounding box center [200, 33] width 226 height 25
click at [119, 29] on icon "button" at bounding box center [120, 33] width 14 height 16
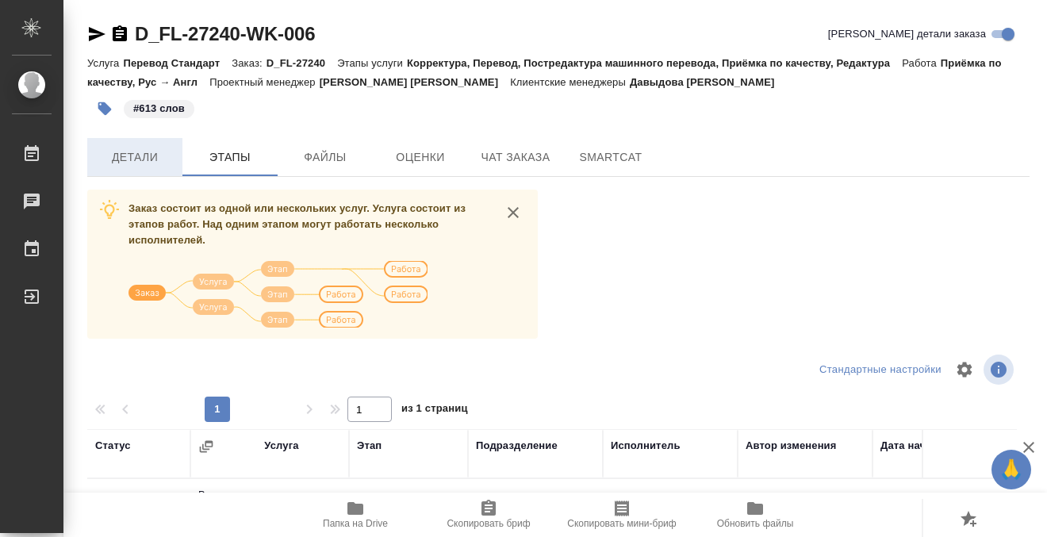
click at [154, 158] on span "Детали" at bounding box center [135, 157] width 76 height 20
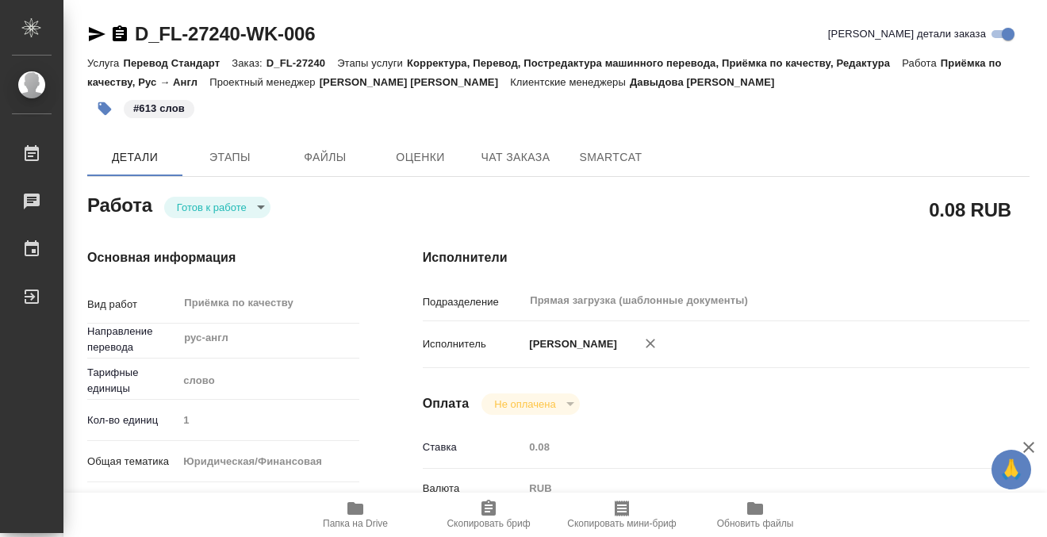
type textarea "x"
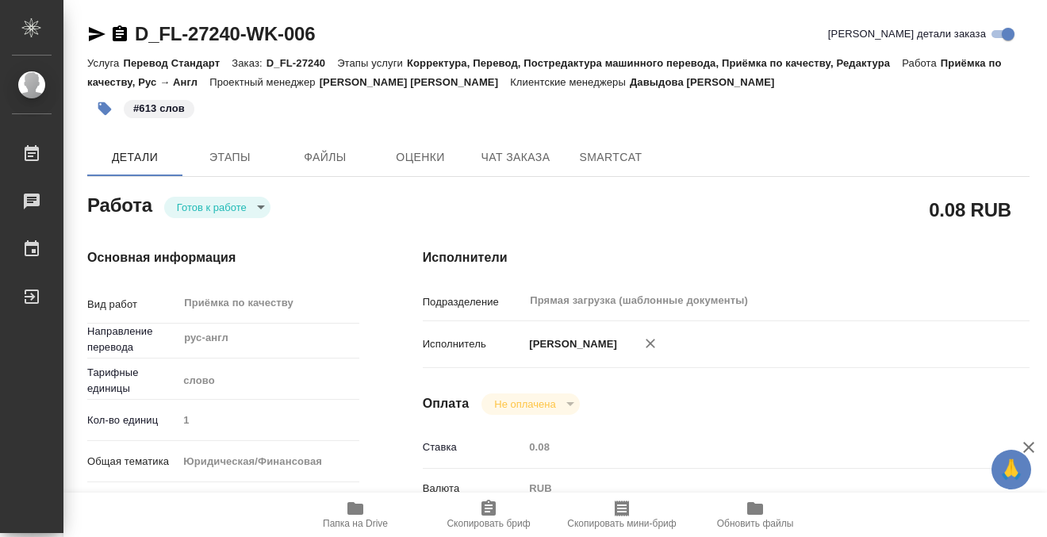
type textarea "x"
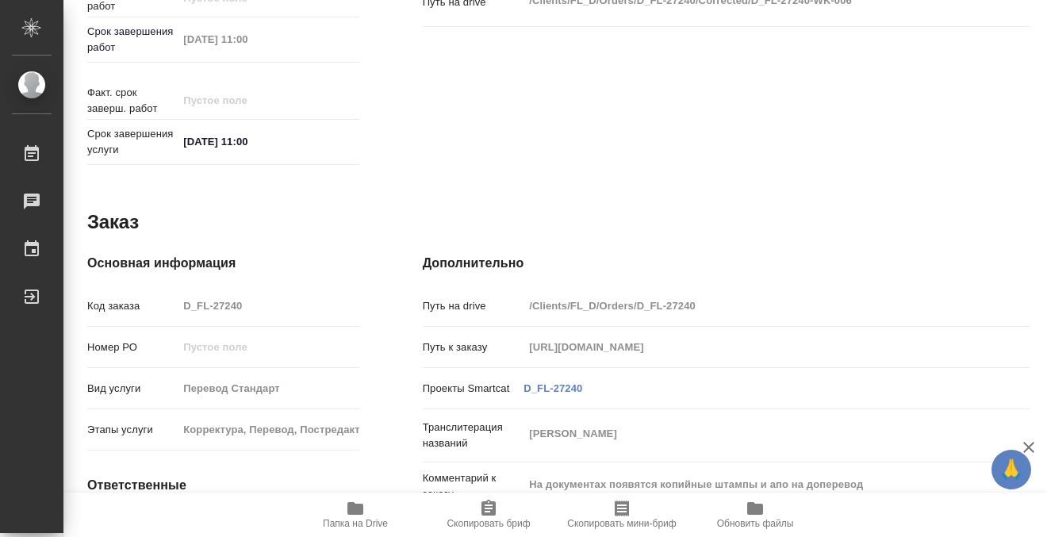
type textarea "x"
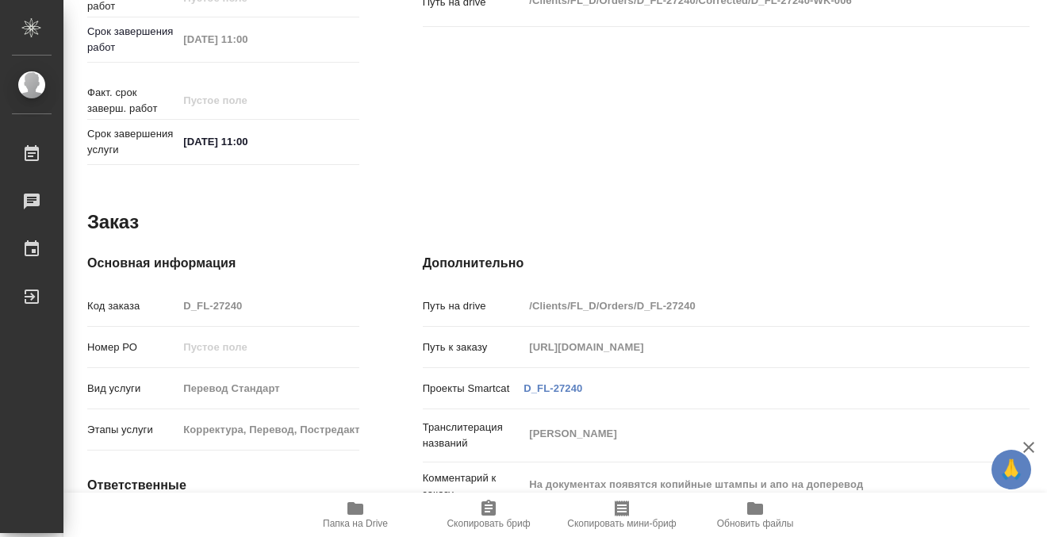
scroll to position [848, 0]
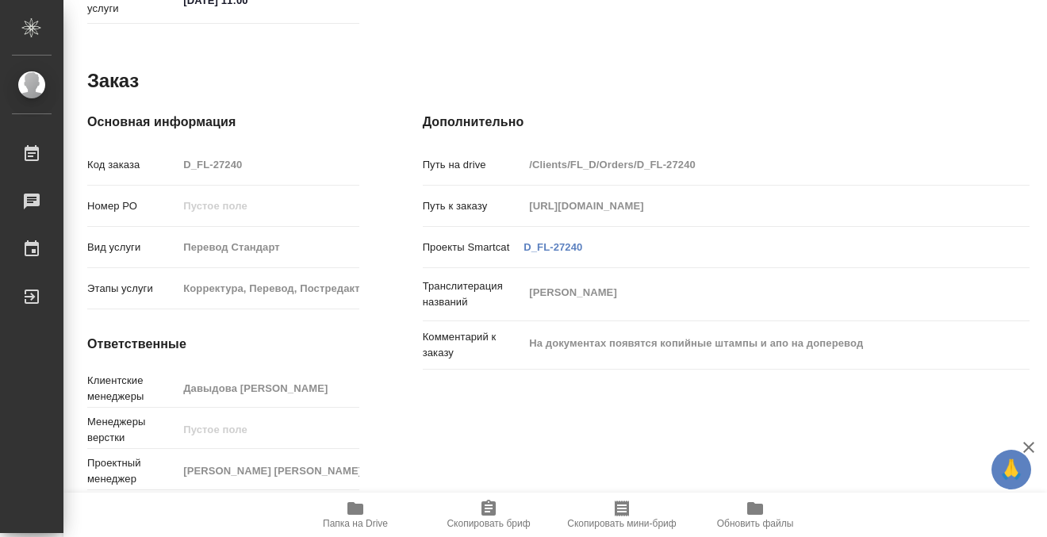
click at [350, 518] on span "Папка на Drive" at bounding box center [355, 523] width 65 height 11
